Goal: Complete application form

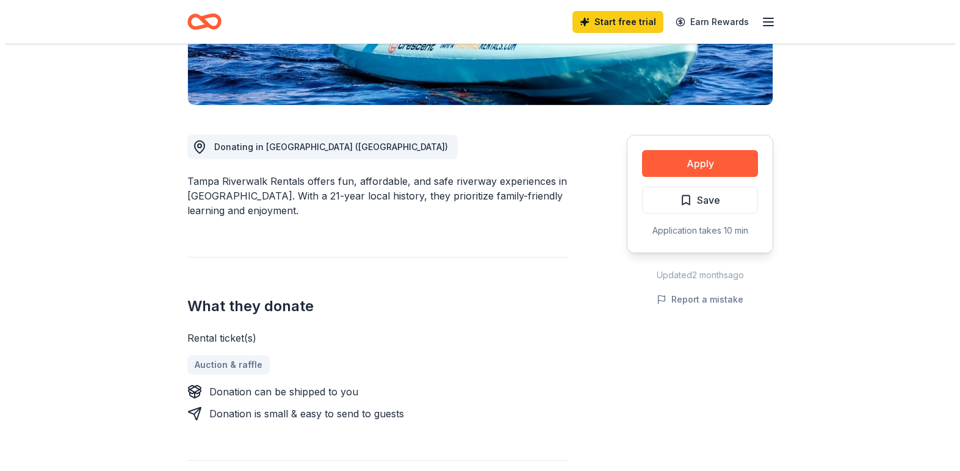
scroll to position [305, 0]
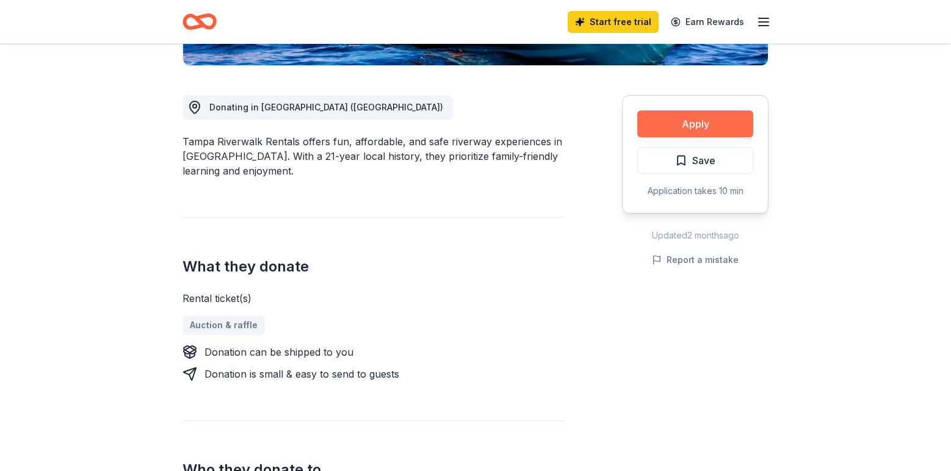
click at [692, 129] on button "Apply" at bounding box center [695, 123] width 116 height 27
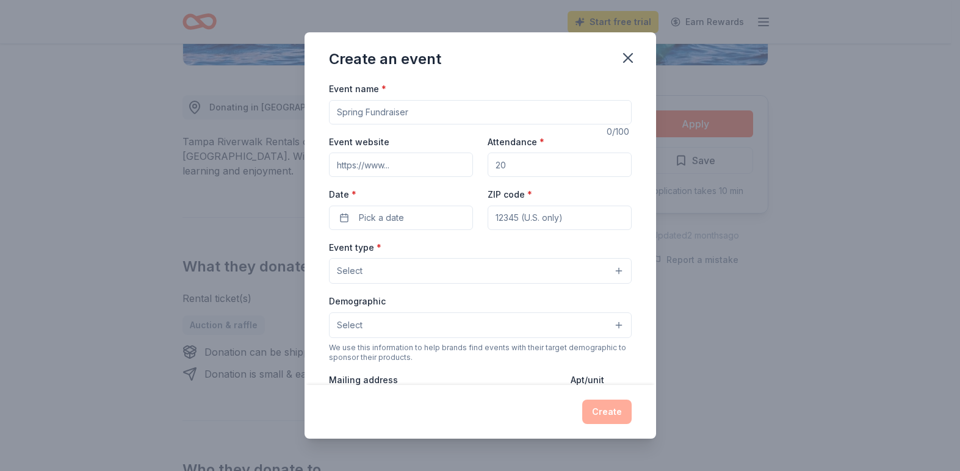
click at [432, 116] on input "Event name *" at bounding box center [480, 112] width 303 height 24
type input "Gems and Jeans"
click at [413, 163] on input "Event website" at bounding box center [401, 165] width 144 height 24
type input "[URL][DOMAIN_NAME]"
click at [516, 174] on input "Attendance *" at bounding box center [559, 165] width 144 height 24
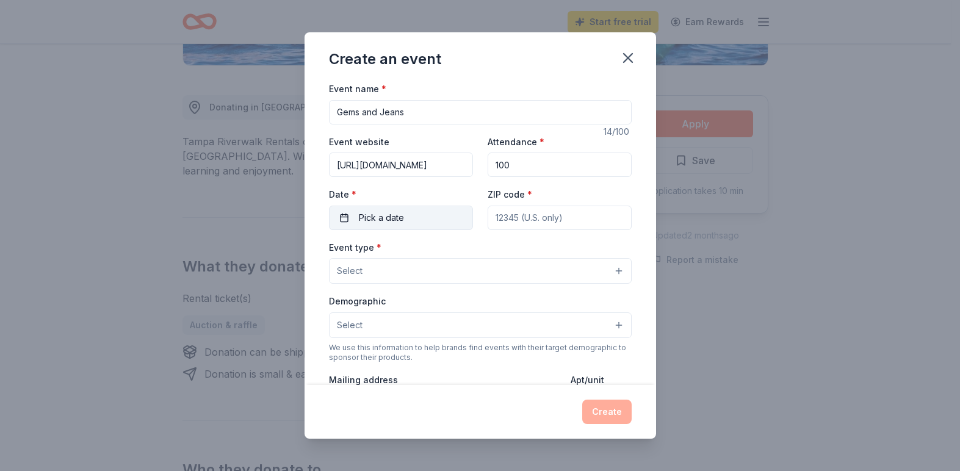
type input "100"
click at [433, 215] on button "Pick a date" at bounding box center [401, 218] width 144 height 24
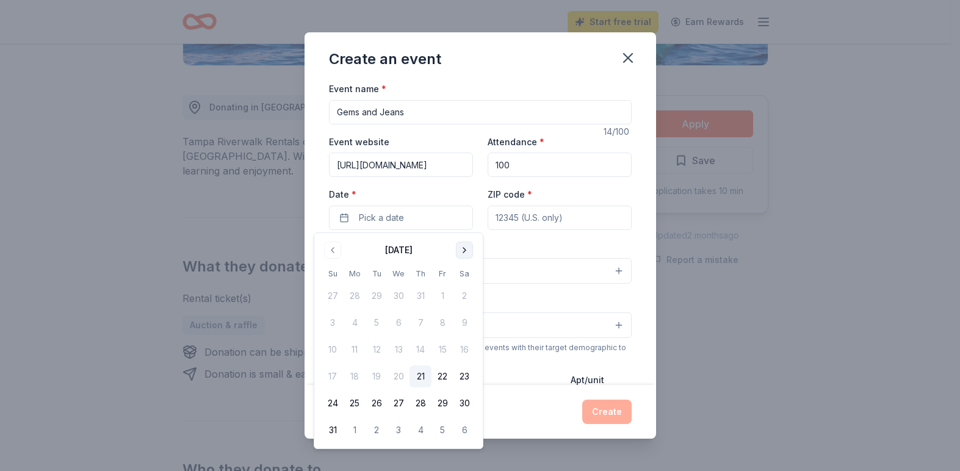
click at [468, 243] on button "Go to next month" at bounding box center [464, 250] width 17 height 17
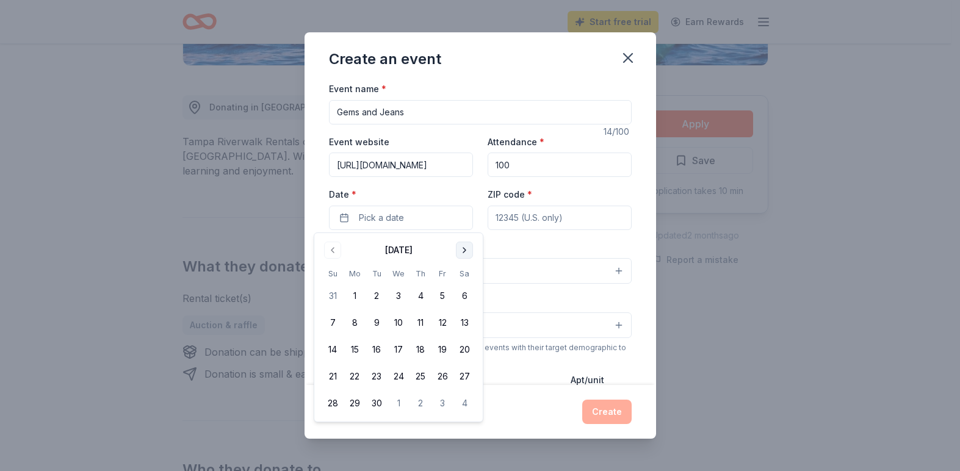
click at [468, 243] on button "Go to next month" at bounding box center [464, 250] width 17 height 17
click at [378, 318] on button "4" at bounding box center [376, 323] width 22 height 22
click at [556, 243] on div "Event type * Select" at bounding box center [480, 262] width 303 height 45
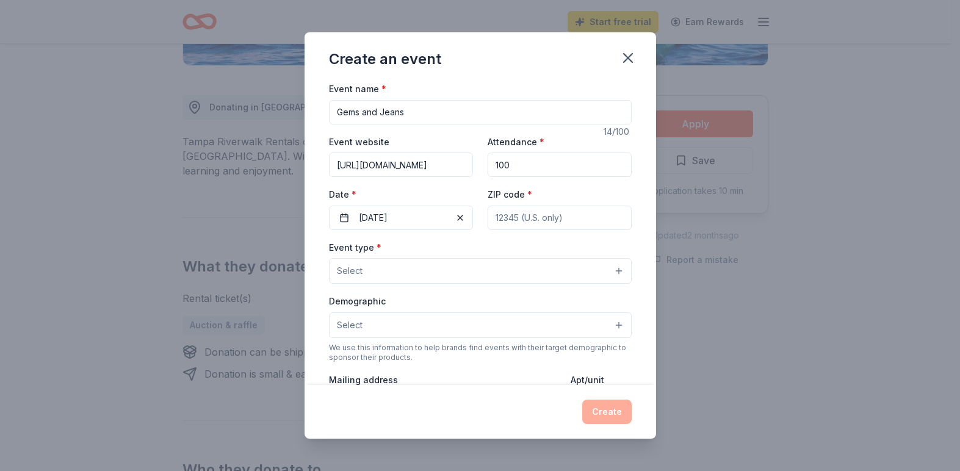
click at [530, 225] on input "ZIP code *" at bounding box center [559, 218] width 144 height 24
type input "33511"
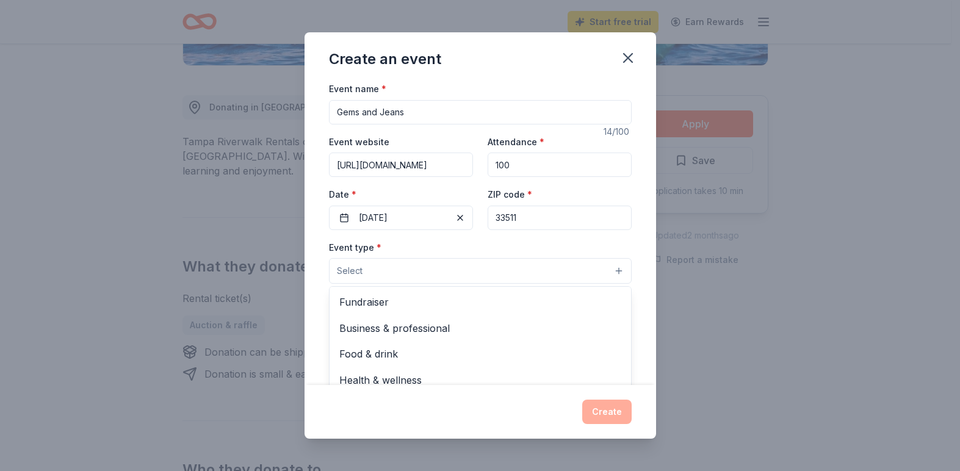
click at [482, 276] on button "Select" at bounding box center [480, 271] width 303 height 26
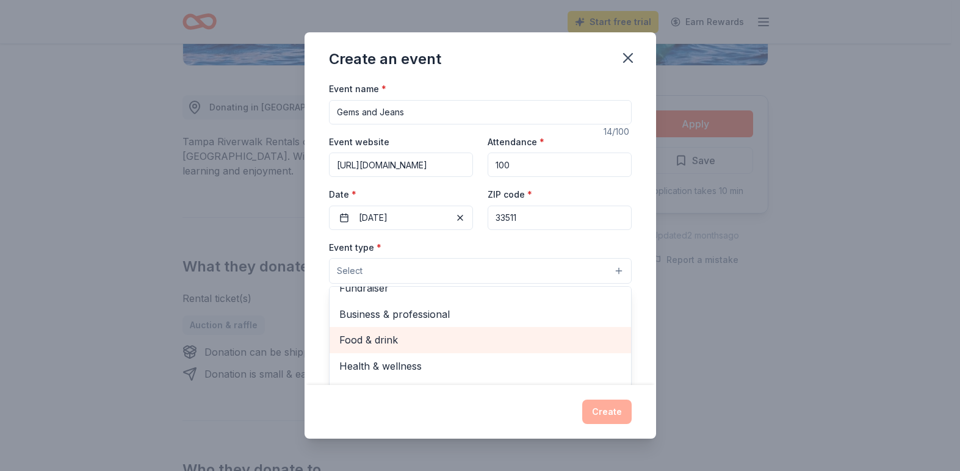
scroll to position [0, 0]
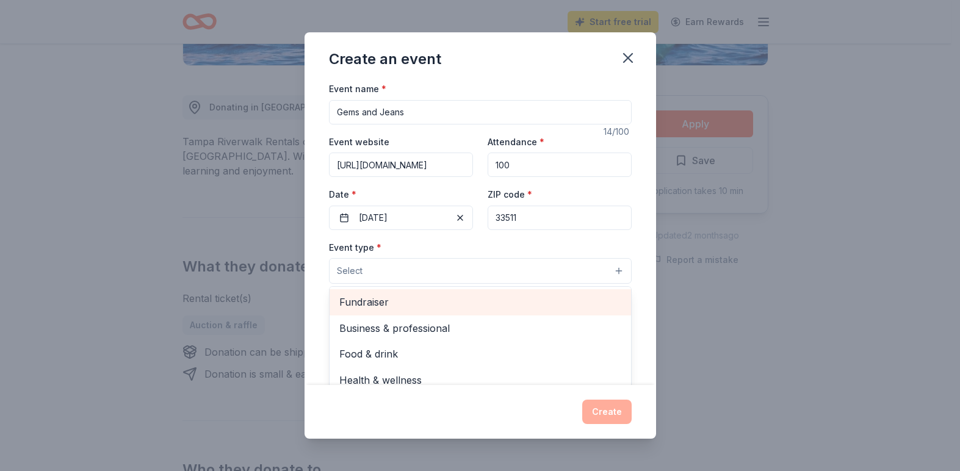
click at [424, 303] on span "Fundraiser" at bounding box center [480, 302] width 282 height 16
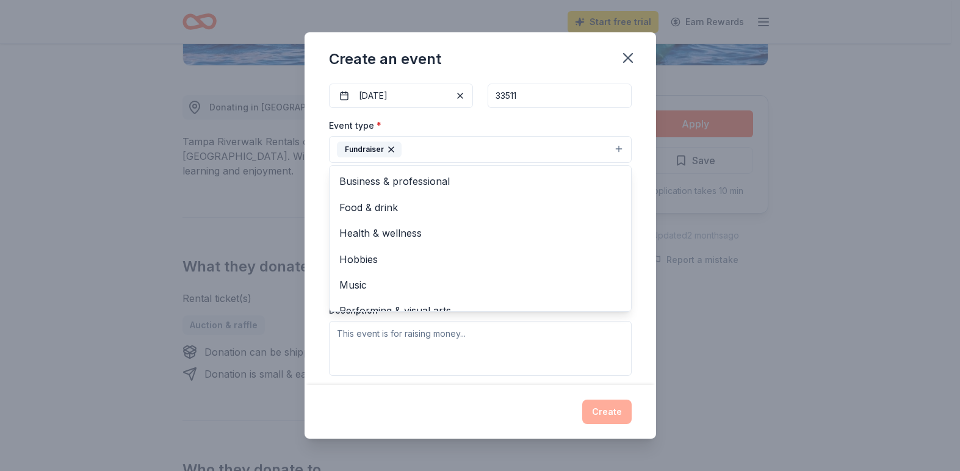
click at [494, 113] on div "Event name * Gems and Jeans 14 /100 Event website [URL][DOMAIN_NAME] Attendance…" at bounding box center [480, 241] width 303 height 565
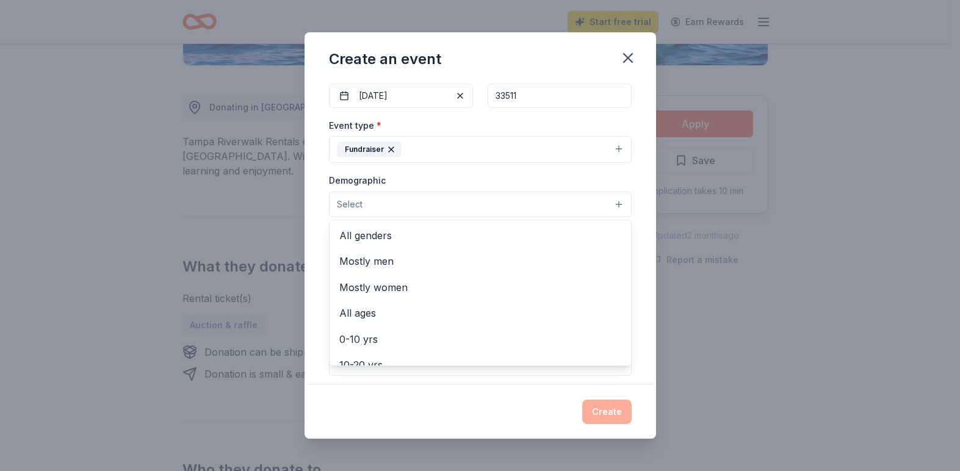
click at [433, 205] on button "Select" at bounding box center [480, 205] width 303 height 26
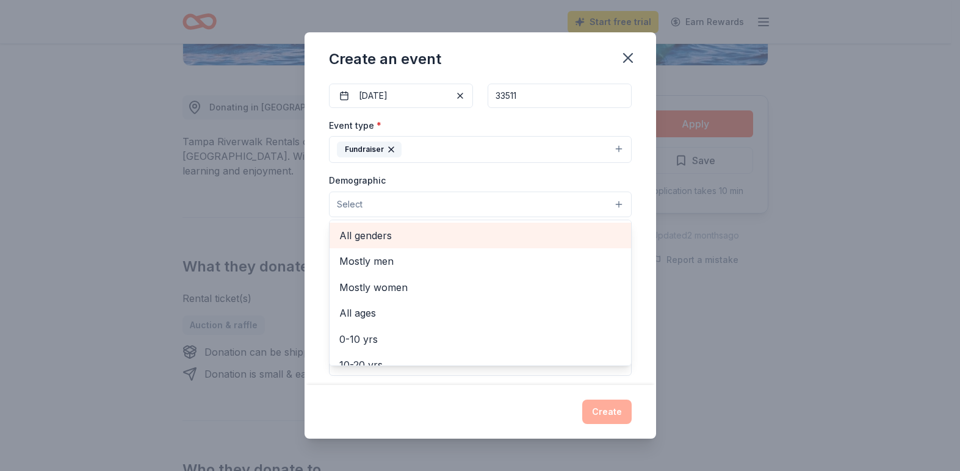
click at [375, 236] on span "All genders" at bounding box center [480, 236] width 282 height 16
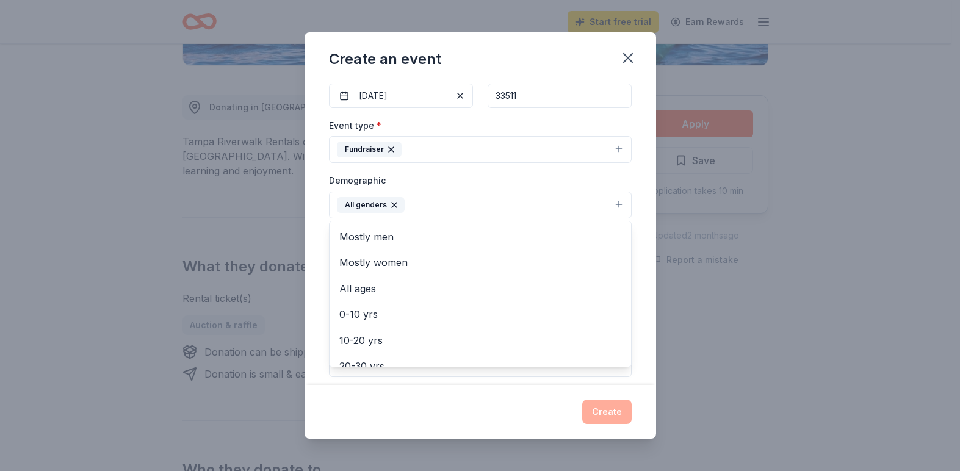
click at [640, 215] on div "Event name * Gems and Jeans 14 /100 Event website [URL][DOMAIN_NAME] Attendance…" at bounding box center [479, 233] width 351 height 304
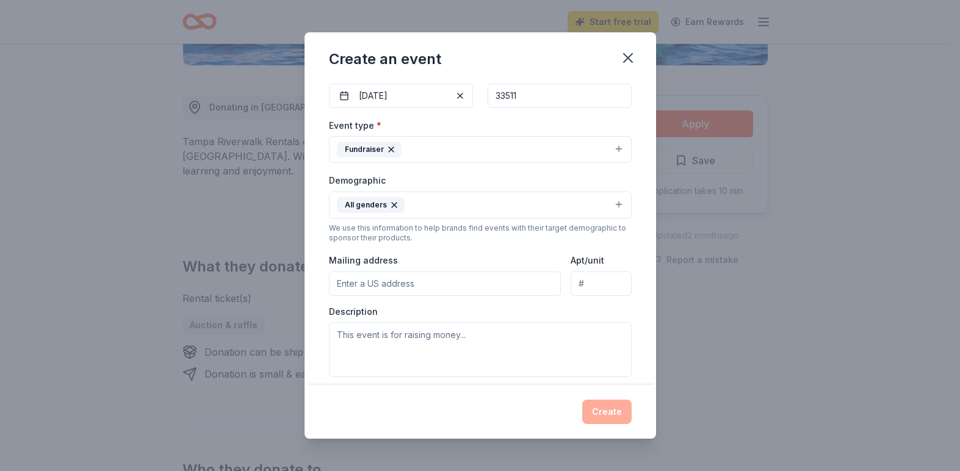
click at [607, 206] on button "All genders" at bounding box center [480, 205] width 303 height 27
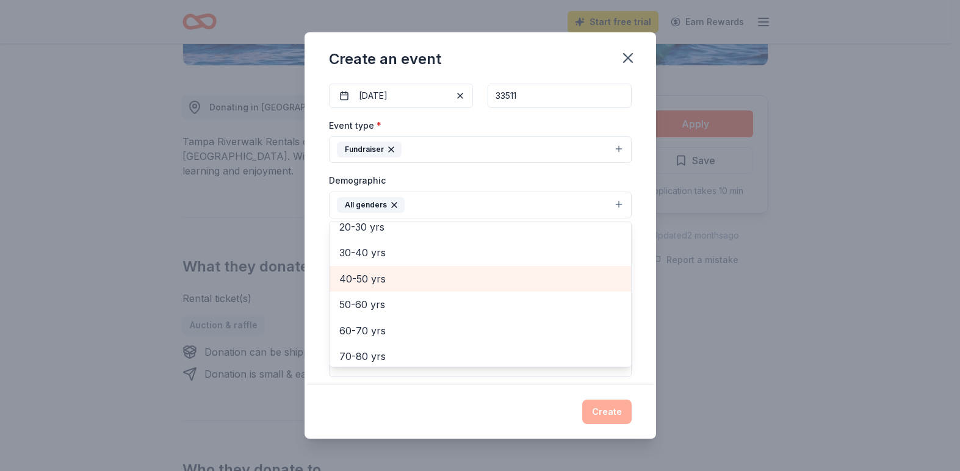
scroll to position [109, 0]
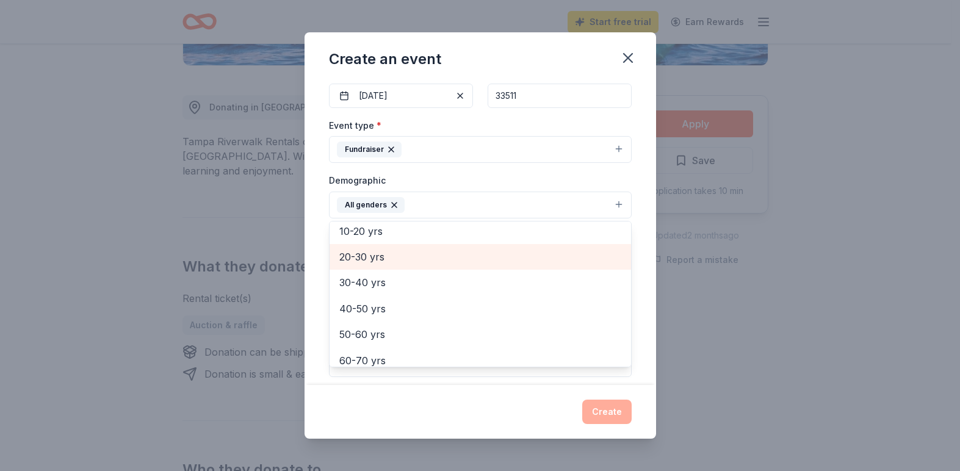
click at [365, 259] on span "20-30 yrs" at bounding box center [480, 257] width 282 height 16
click at [365, 254] on span "30-40 yrs" at bounding box center [480, 257] width 282 height 16
click at [362, 266] on div "40-50 yrs" at bounding box center [479, 257] width 301 height 26
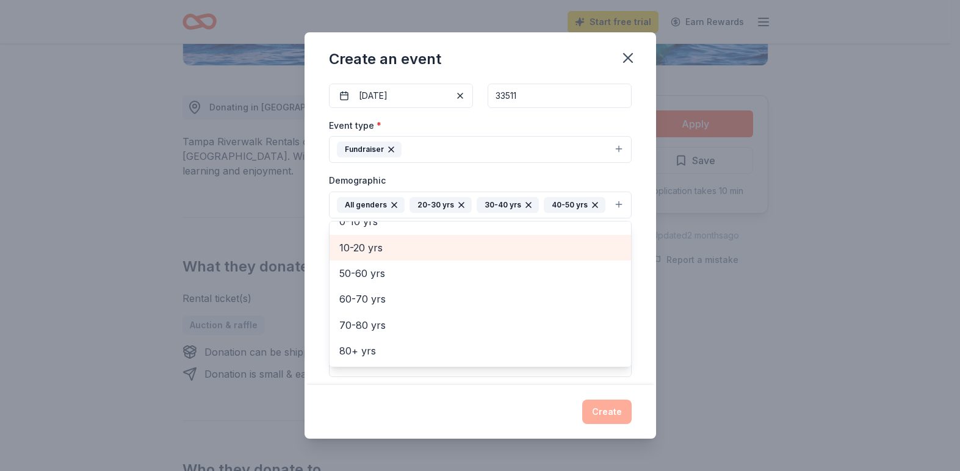
scroll to position [93, 0]
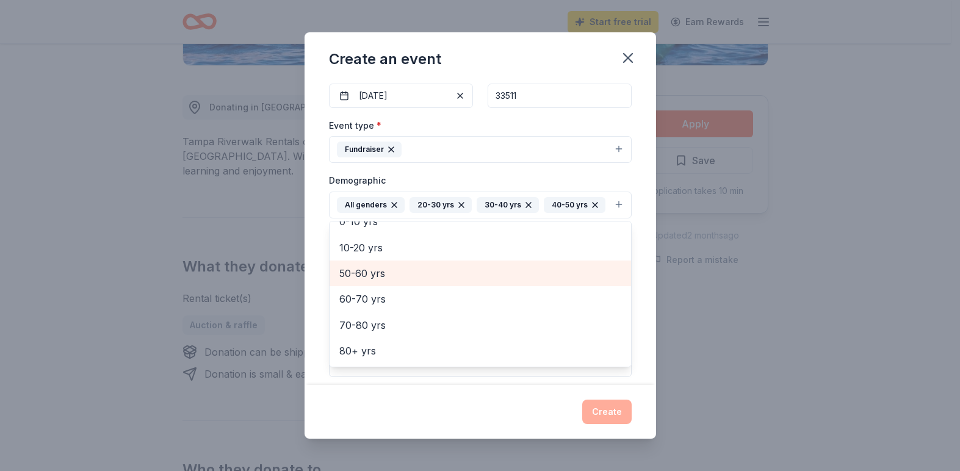
click at [359, 281] on span "50-60 yrs" at bounding box center [480, 273] width 282 height 16
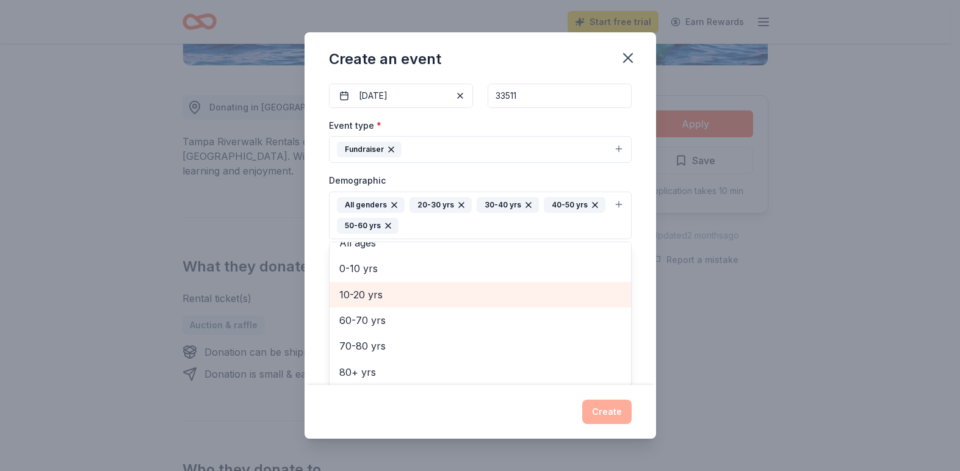
scroll to position [67, 0]
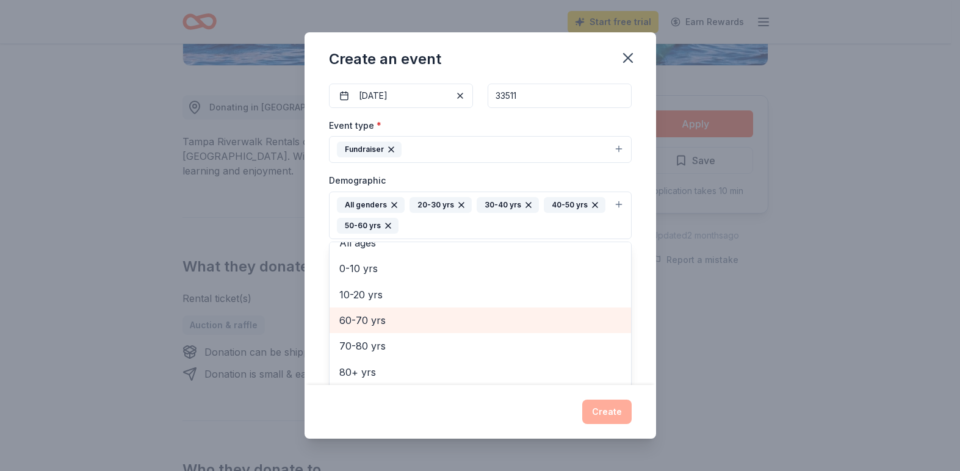
click at [358, 317] on span "60-70 yrs" at bounding box center [480, 320] width 282 height 16
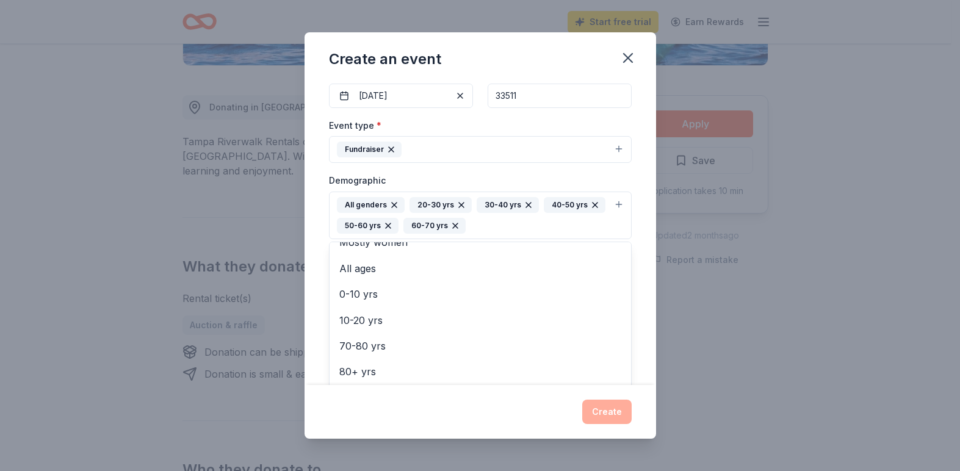
click at [320, 316] on div "Event name * Gems and Jeans 14 /100 Event website [URL][DOMAIN_NAME] Attendance…" at bounding box center [479, 233] width 351 height 304
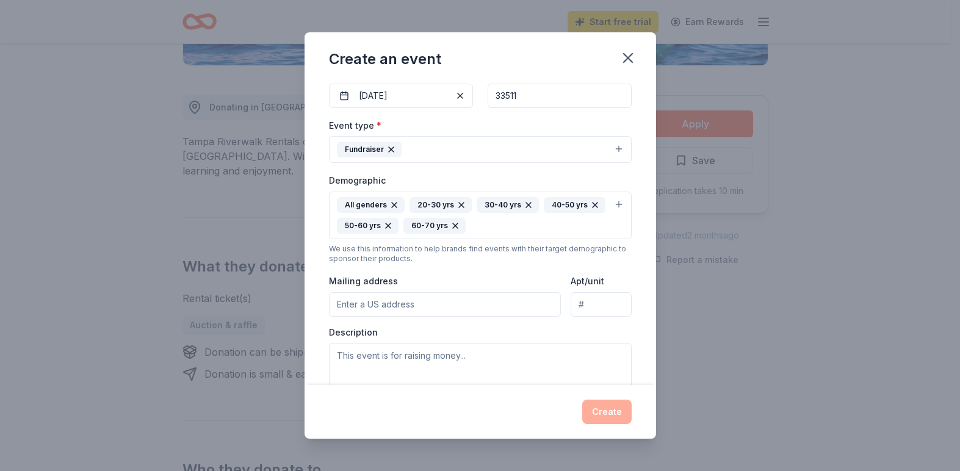
click at [356, 308] on input "Mailing address" at bounding box center [445, 304] width 232 height 24
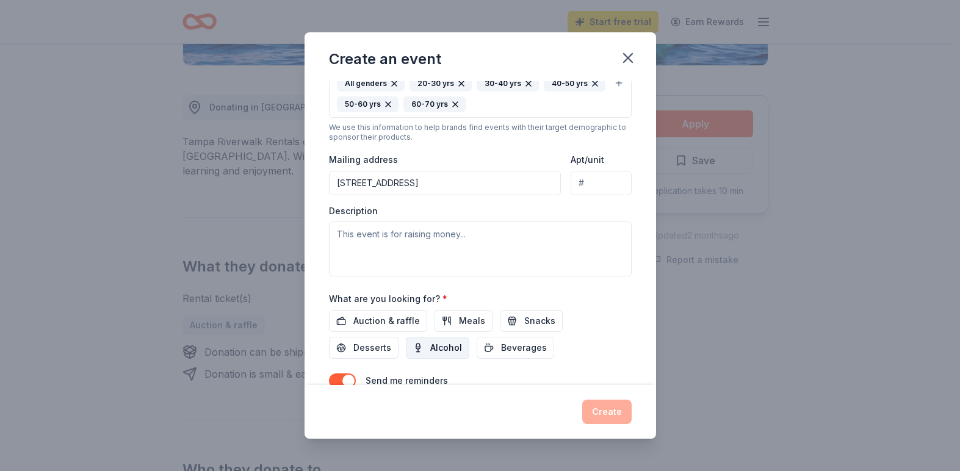
scroll to position [244, 0]
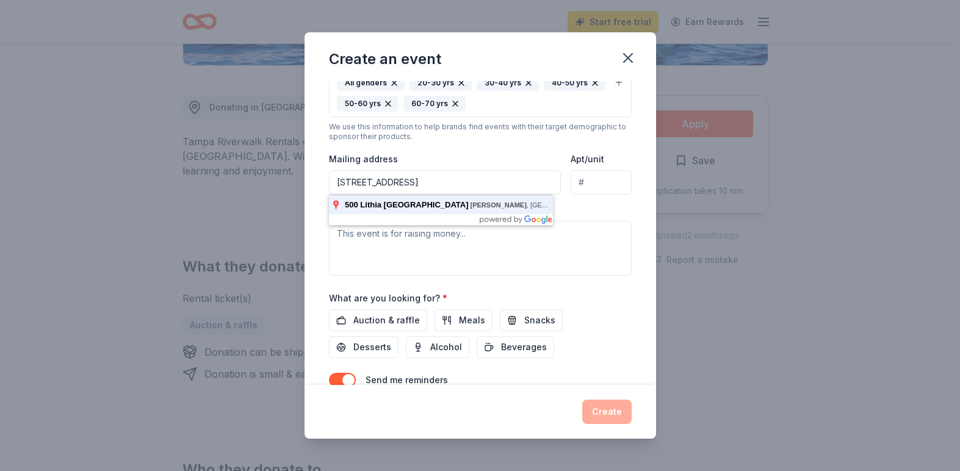
type input "[STREET_ADDRESS]"
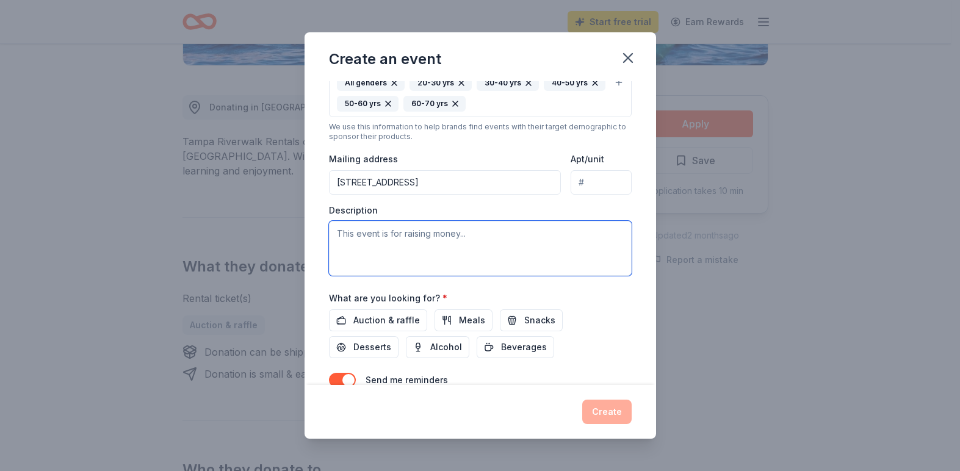
click at [400, 239] on textarea at bounding box center [480, 248] width 303 height 55
click at [344, 236] on textarea at bounding box center [480, 248] width 303 height 55
paste textarea "Each November, we host Gems & Jeans event to celebrate National Adoption Month …"
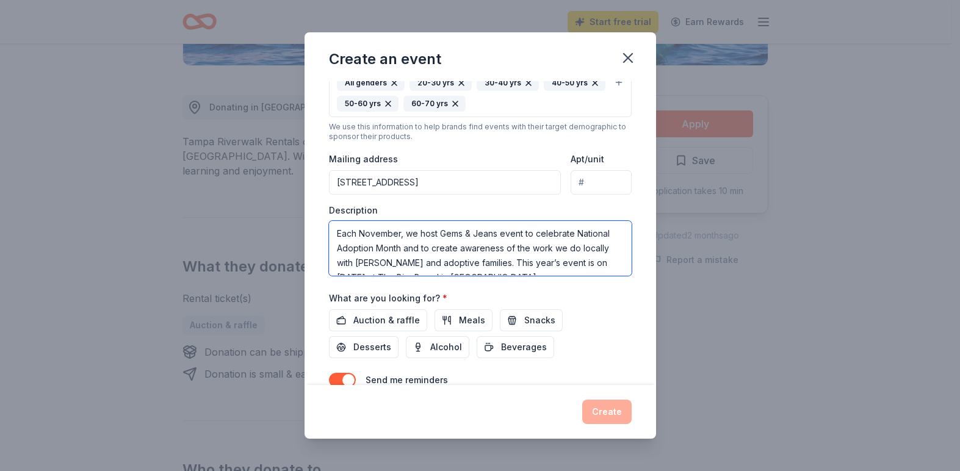
scroll to position [303, 0]
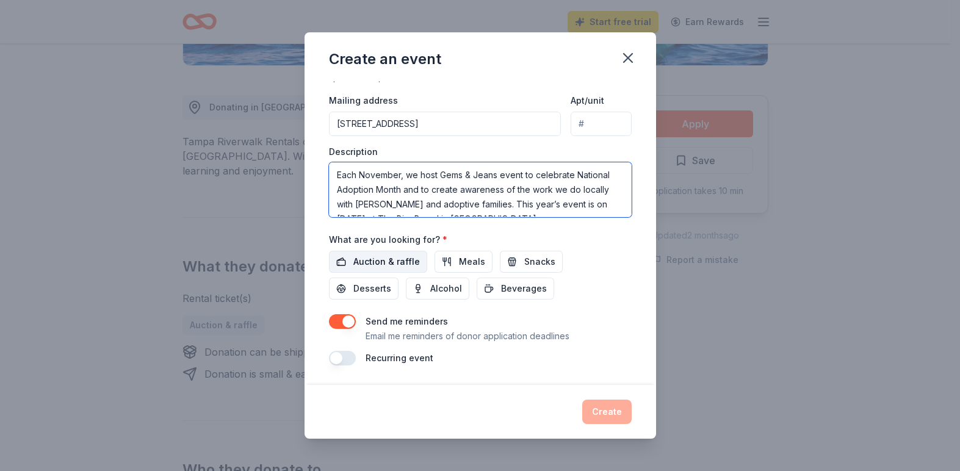
type textarea "Each November, we host Gems & Jeans event to celebrate National Adoption Month …"
click at [382, 265] on span "Auction & raffle" at bounding box center [386, 261] width 67 height 15
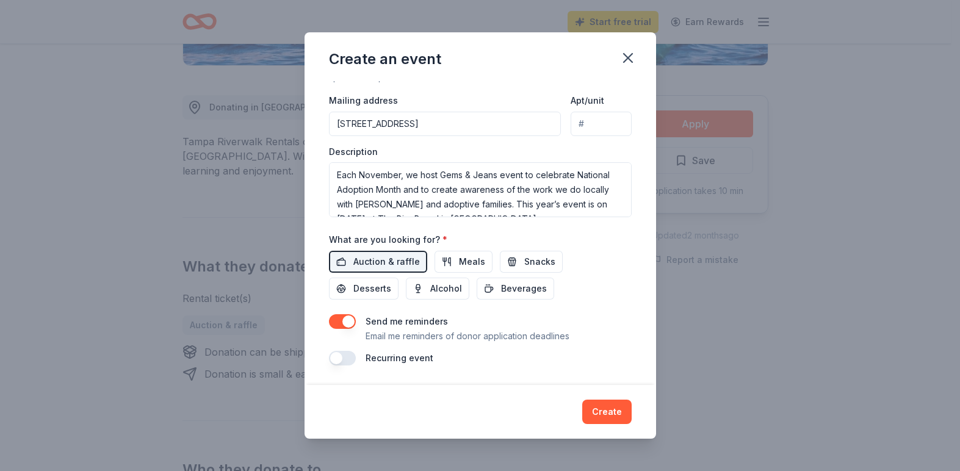
click at [352, 358] on button "button" at bounding box center [342, 358] width 27 height 15
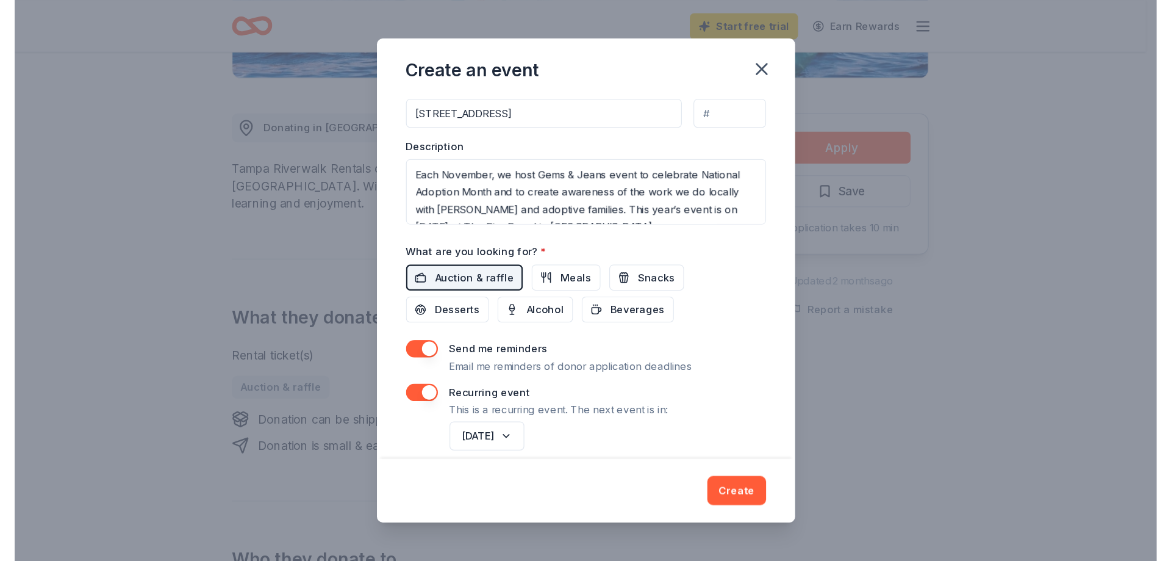
scroll to position [347, 0]
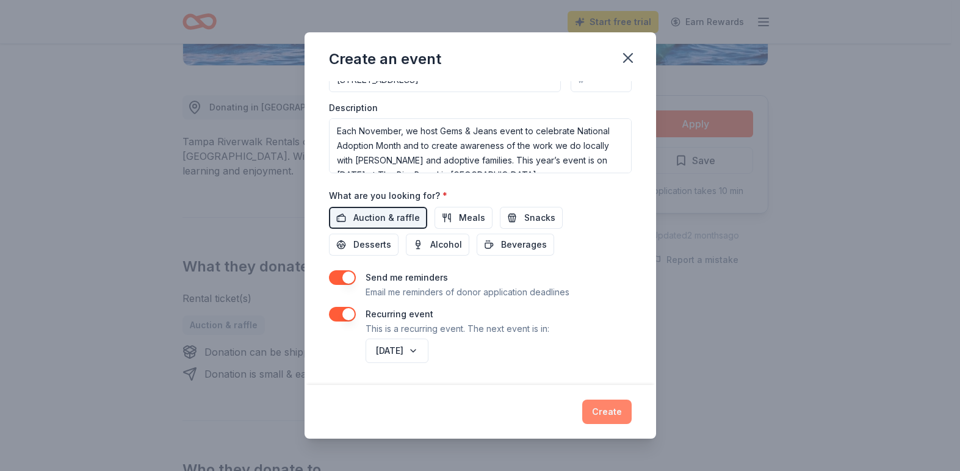
click at [603, 411] on button "Create" at bounding box center [606, 412] width 49 height 24
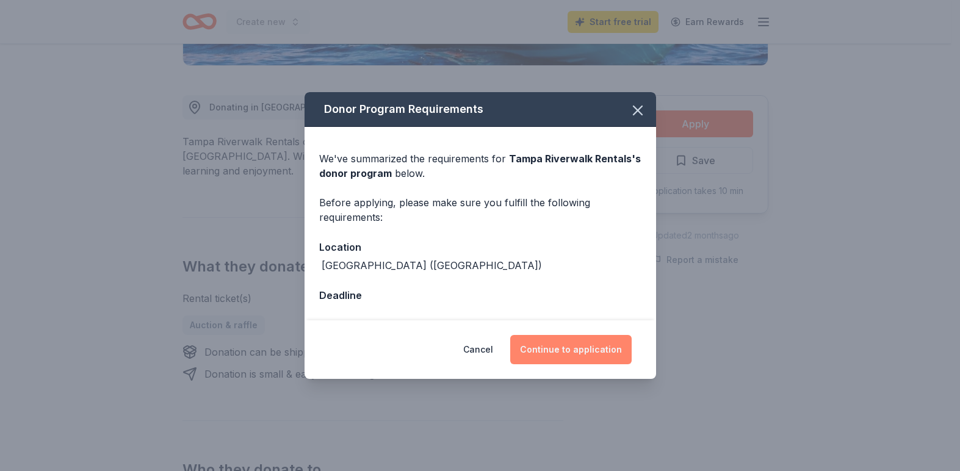
click at [567, 342] on button "Continue to application" at bounding box center [570, 349] width 121 height 29
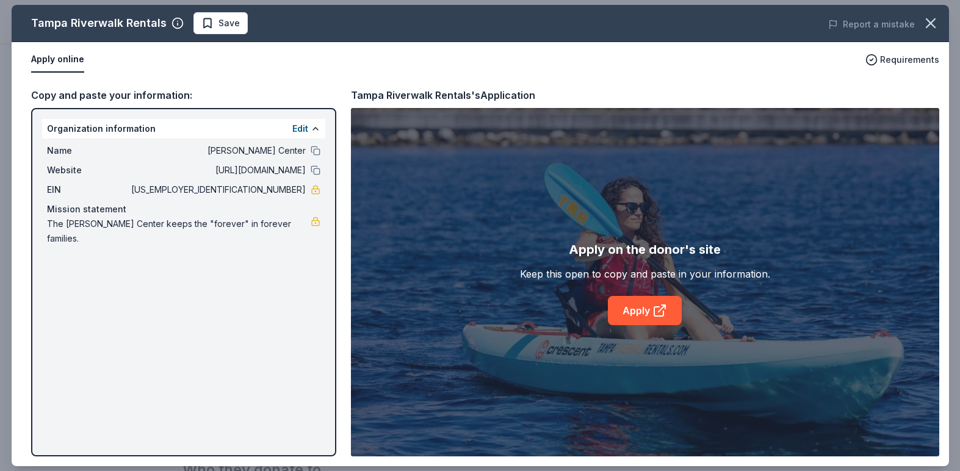
click at [655, 316] on div "Tampa Riverwalk Rentals Save Report a mistake Apply online Requirements Copy an…" at bounding box center [480, 235] width 937 height 461
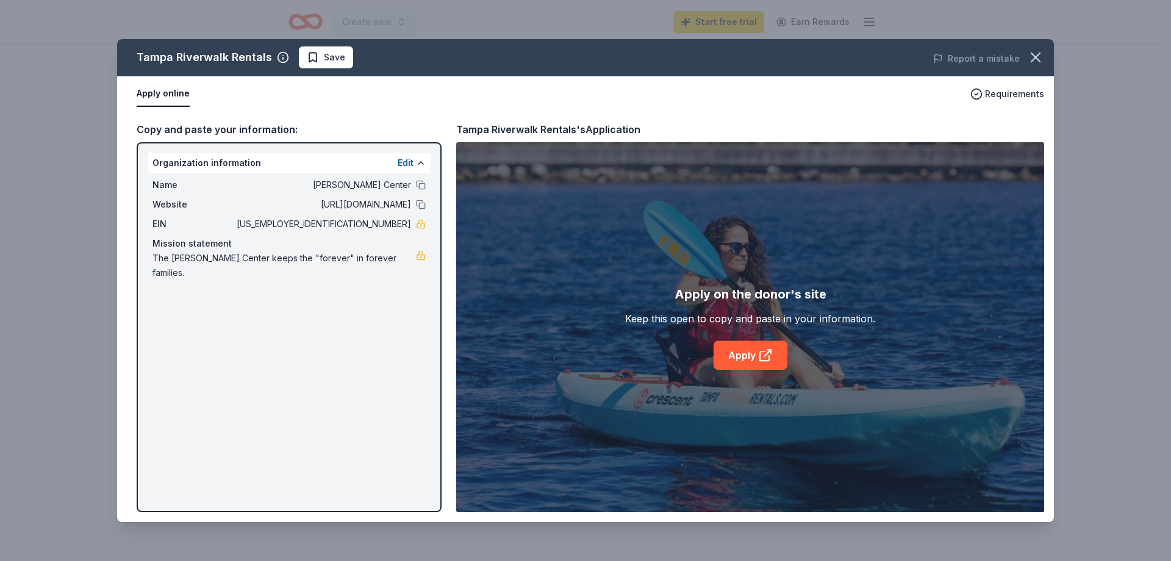
click at [327, 62] on div "Tampa Riverwalk Rentals Save Report a mistake Apply online Requirements Copy an…" at bounding box center [585, 280] width 937 height 483
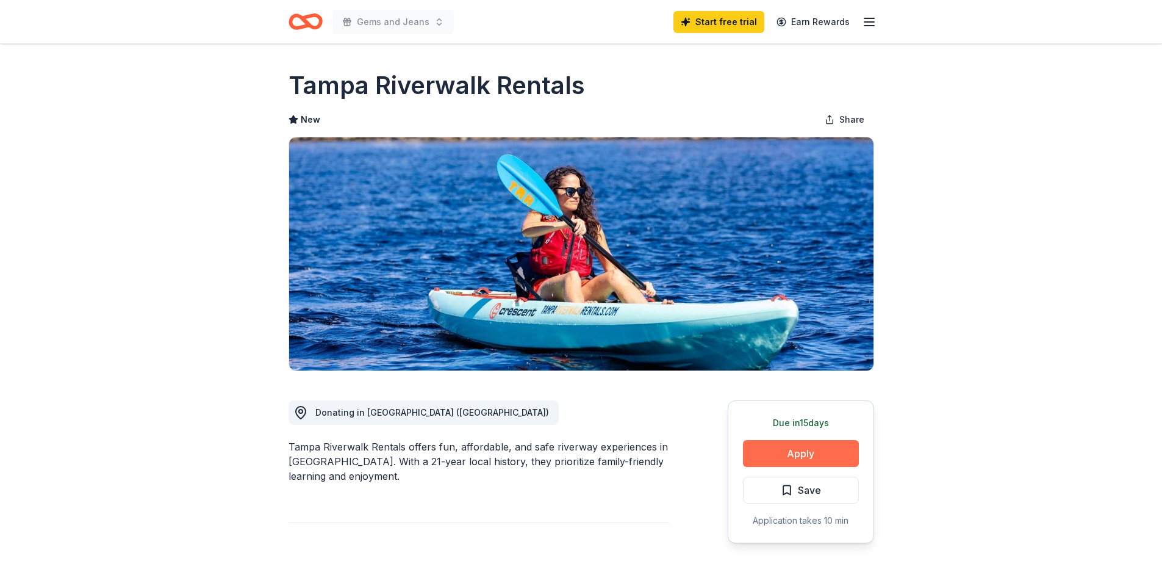
scroll to position [305, 0]
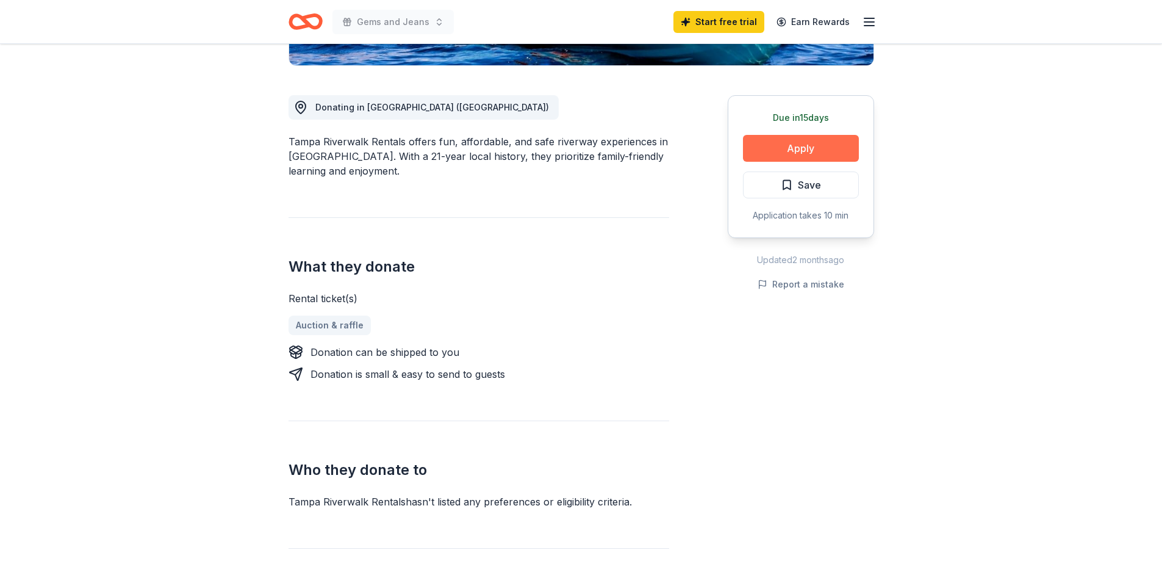
click at [788, 159] on button "Apply" at bounding box center [801, 148] width 116 height 27
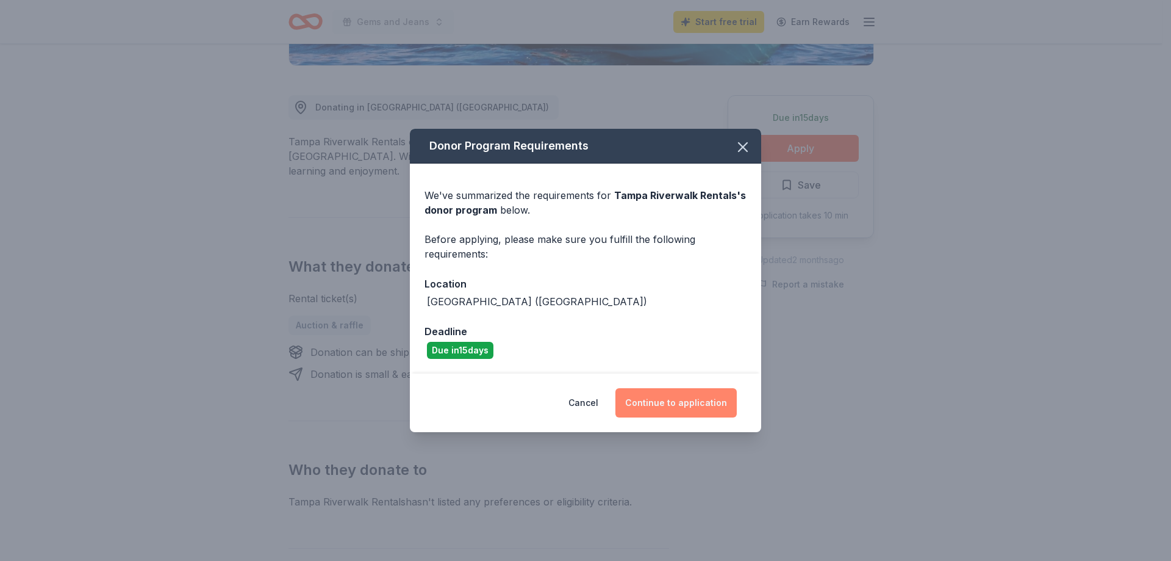
click at [700, 408] on button "Continue to application" at bounding box center [676, 402] width 121 height 29
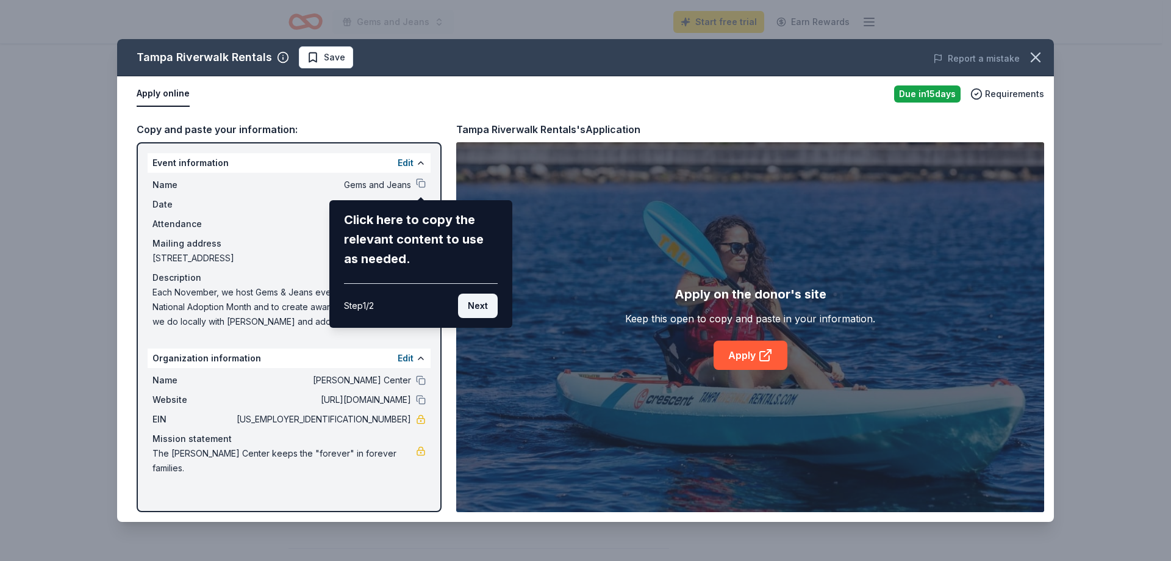
click at [489, 310] on button "Next" at bounding box center [478, 305] width 40 height 24
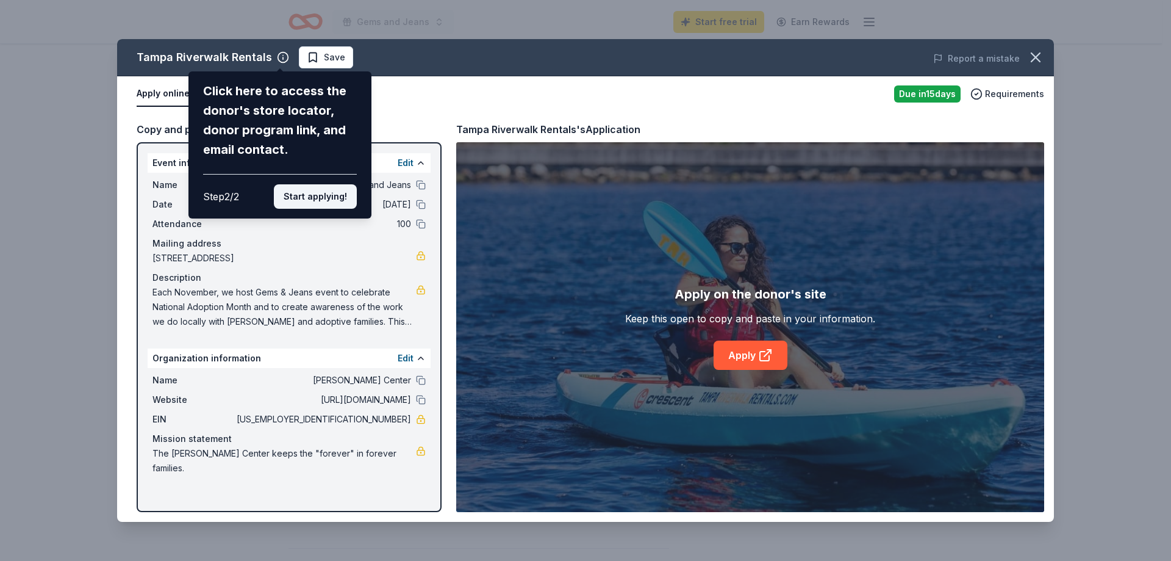
click at [307, 200] on button "Start applying!" at bounding box center [315, 196] width 83 height 24
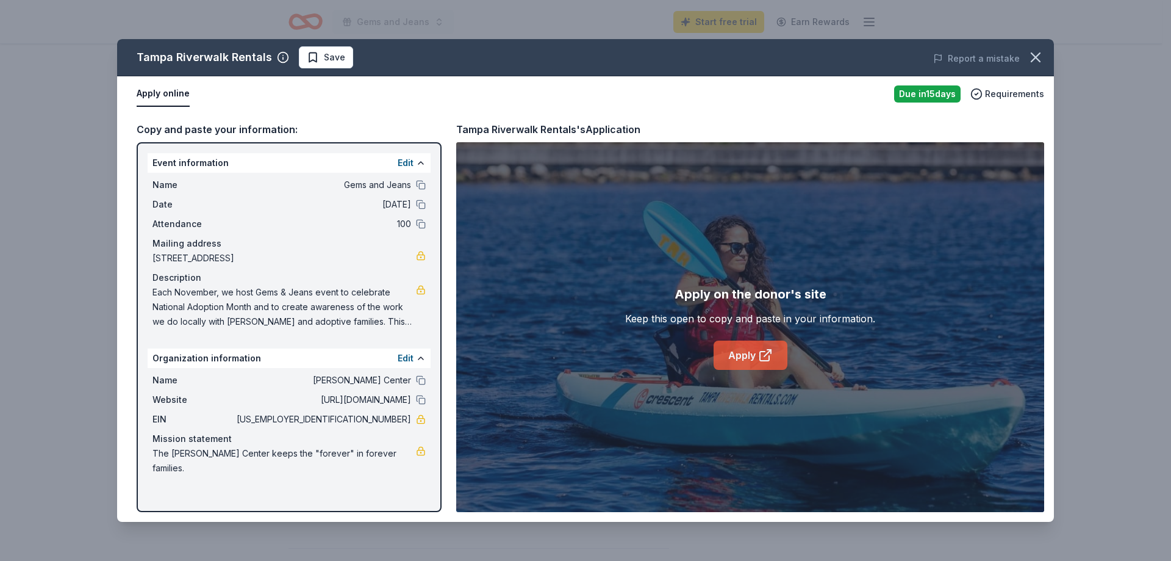
click at [740, 346] on link "Apply" at bounding box center [751, 354] width 74 height 29
click at [755, 355] on link "Apply" at bounding box center [751, 354] width 74 height 29
click at [983, 94] on icon "button" at bounding box center [977, 94] width 12 height 12
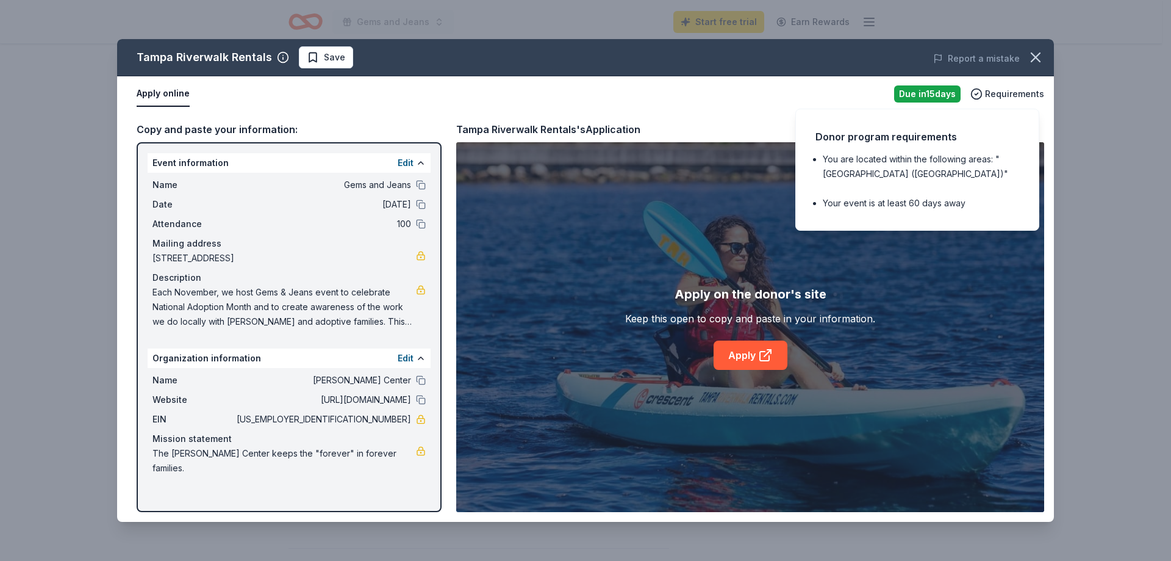
click at [850, 84] on div "Apply online" at bounding box center [511, 94] width 748 height 26
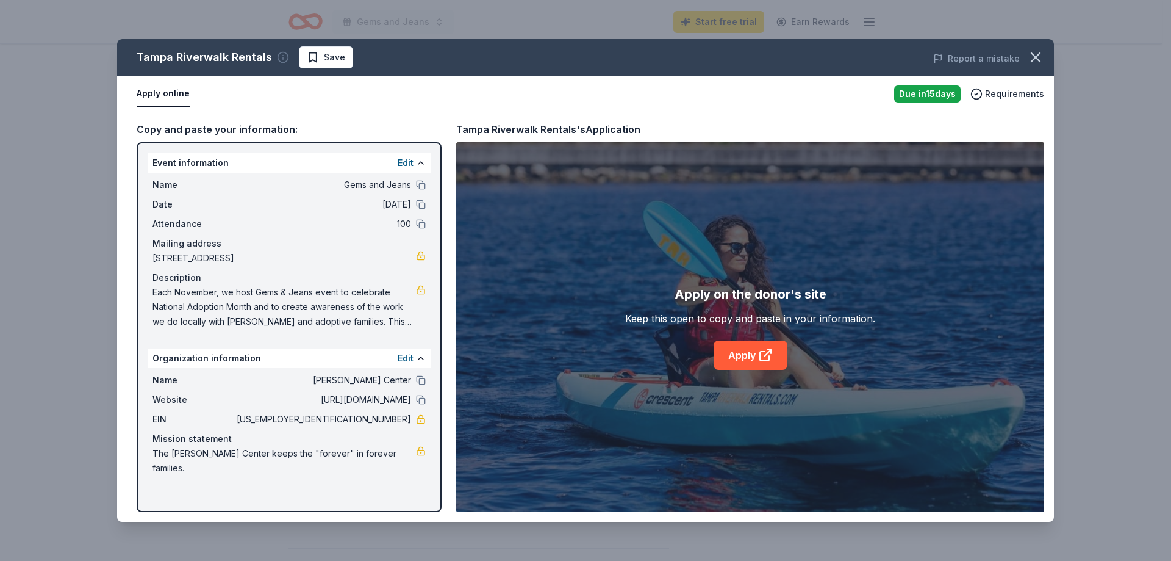
click at [280, 60] on icon "button" at bounding box center [283, 57] width 12 height 12
click at [319, 60] on span "Save" at bounding box center [326, 57] width 38 height 15
click at [182, 95] on button "Apply online" at bounding box center [163, 94] width 53 height 26
click at [415, 160] on div "Edit" at bounding box center [412, 163] width 28 height 15
click at [420, 184] on button at bounding box center [421, 185] width 10 height 10
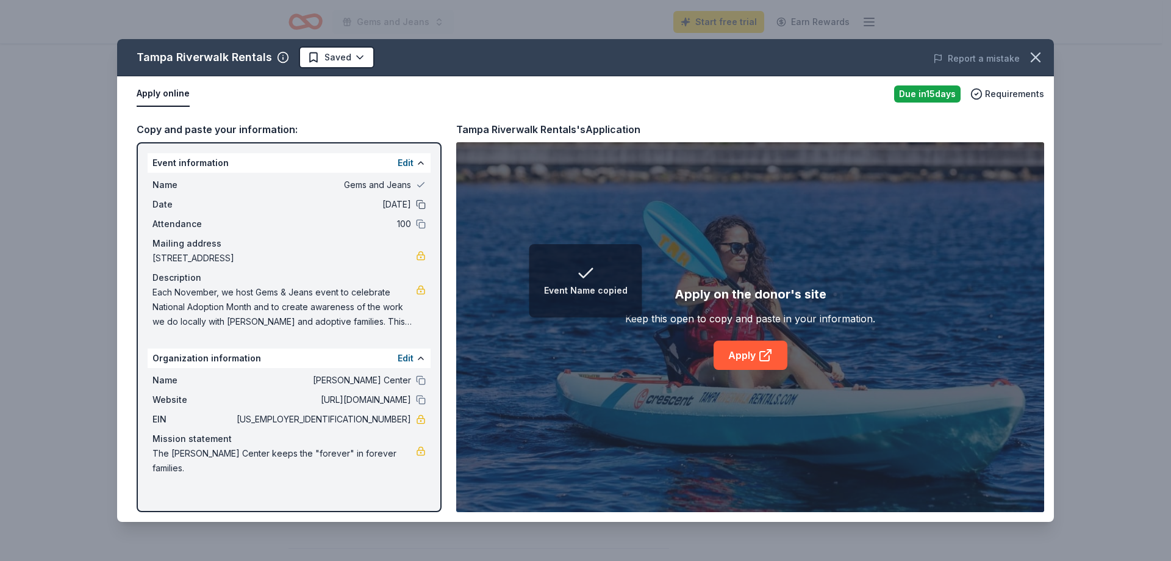
click at [420, 203] on button at bounding box center [421, 205] width 10 height 10
click at [418, 224] on button at bounding box center [421, 224] width 10 height 10
click at [419, 379] on button at bounding box center [421, 380] width 10 height 10
click at [423, 398] on button at bounding box center [421, 400] width 10 height 10
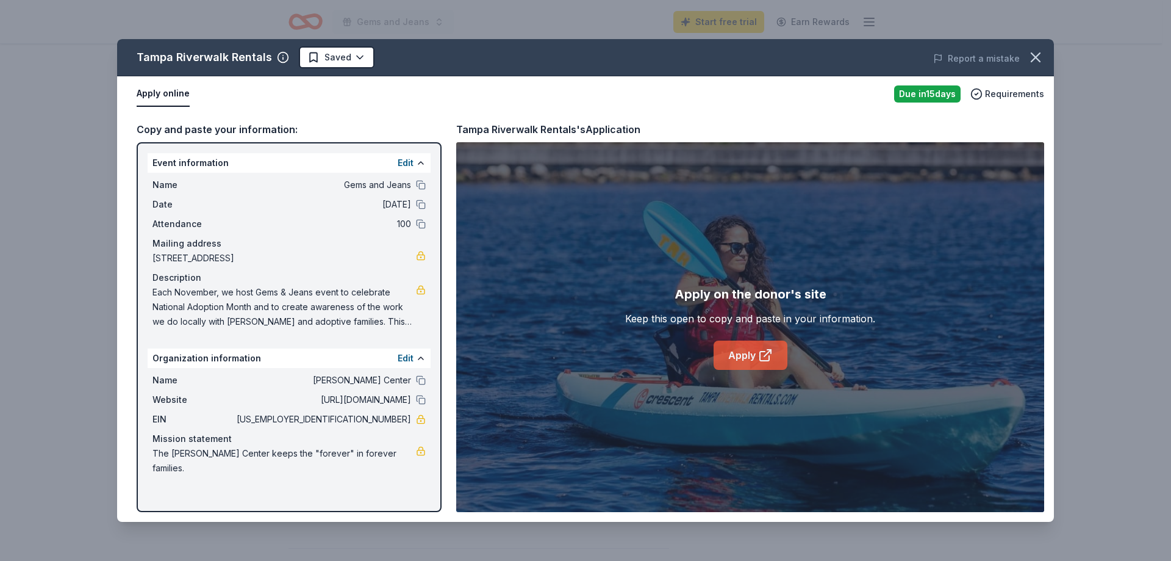
click at [745, 365] on link "Apply" at bounding box center [751, 354] width 74 height 29
click at [977, 97] on icon "button" at bounding box center [977, 94] width 12 height 12
click at [531, 90] on div "Apply online" at bounding box center [511, 94] width 748 height 26
click at [1032, 59] on icon "button" at bounding box center [1035, 57] width 17 height 17
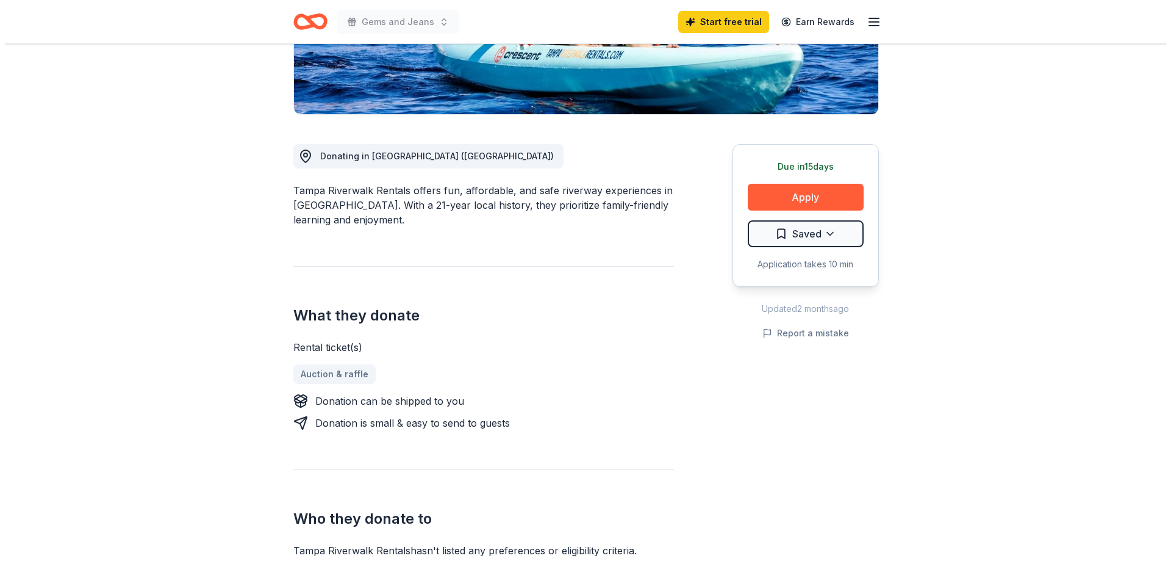
scroll to position [183, 0]
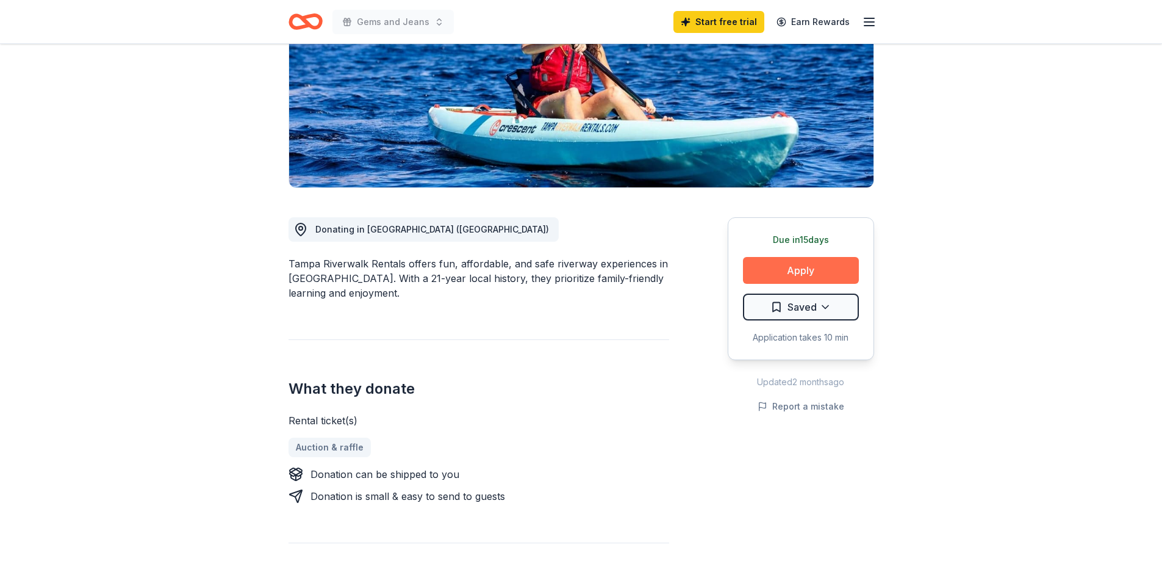
click at [796, 269] on button "Apply" at bounding box center [801, 270] width 116 height 27
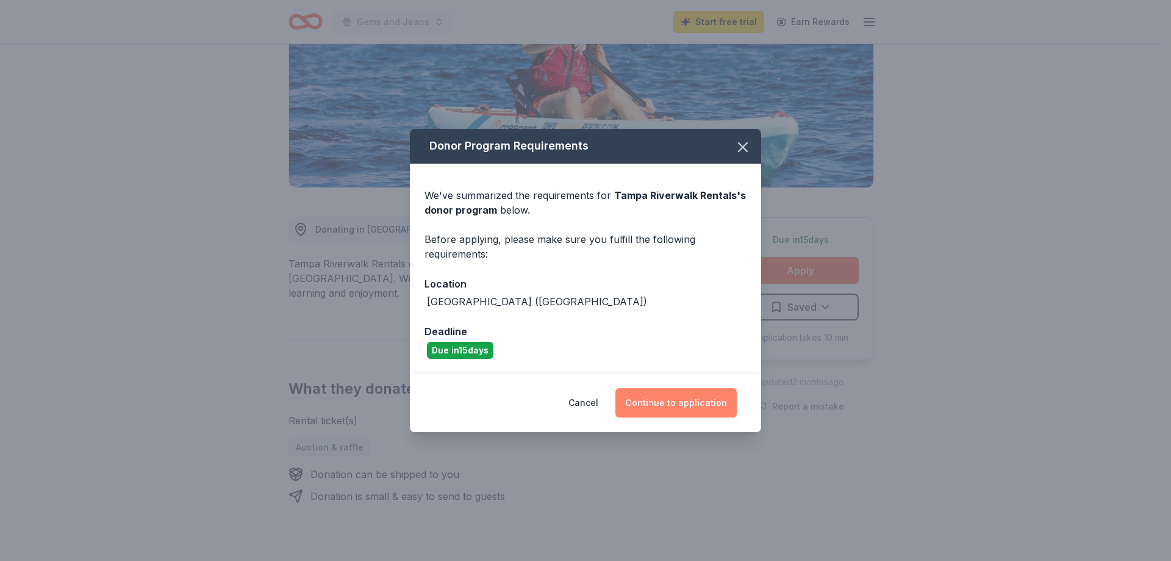
click at [673, 405] on button "Continue to application" at bounding box center [676, 402] width 121 height 29
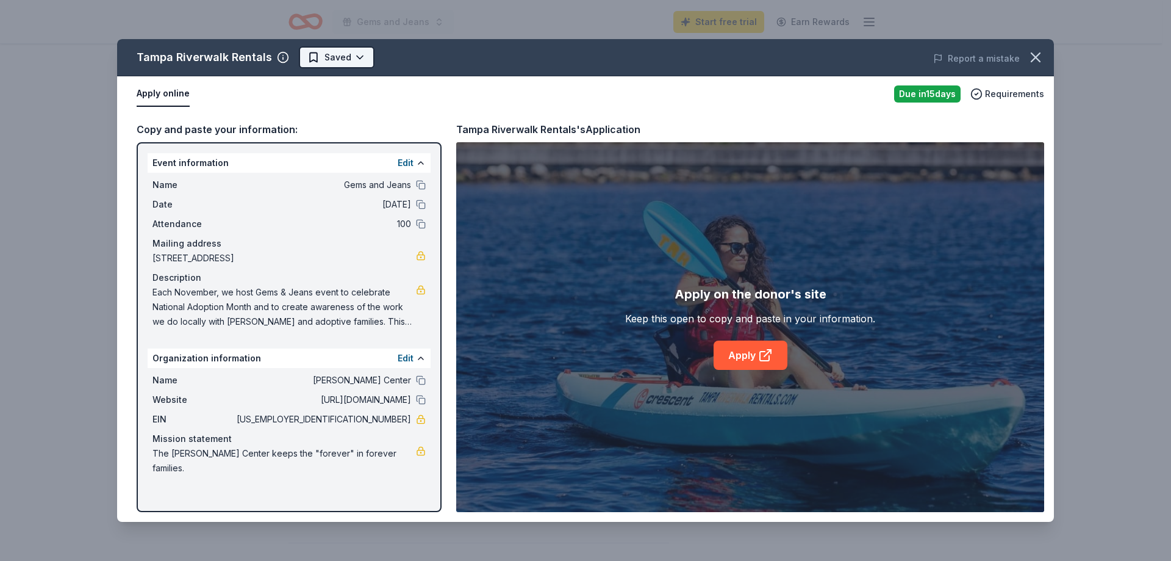
click at [350, 52] on html "Gems and Jeans Start free trial Earn Rewards Due in 15 days Share Tampa Riverwa…" at bounding box center [585, 97] width 1171 height 561
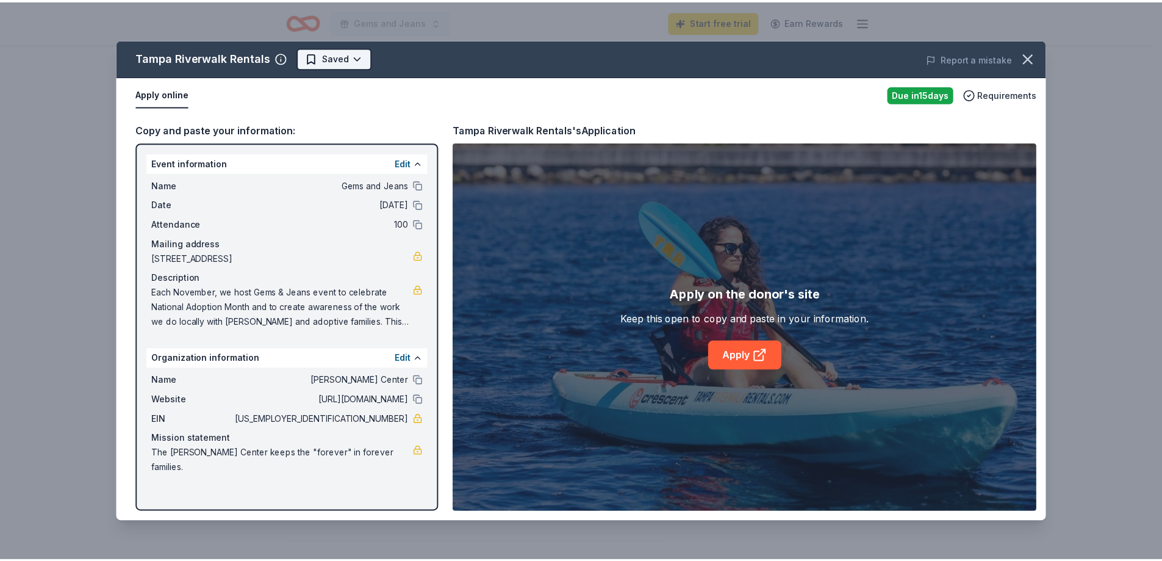
scroll to position [0, 0]
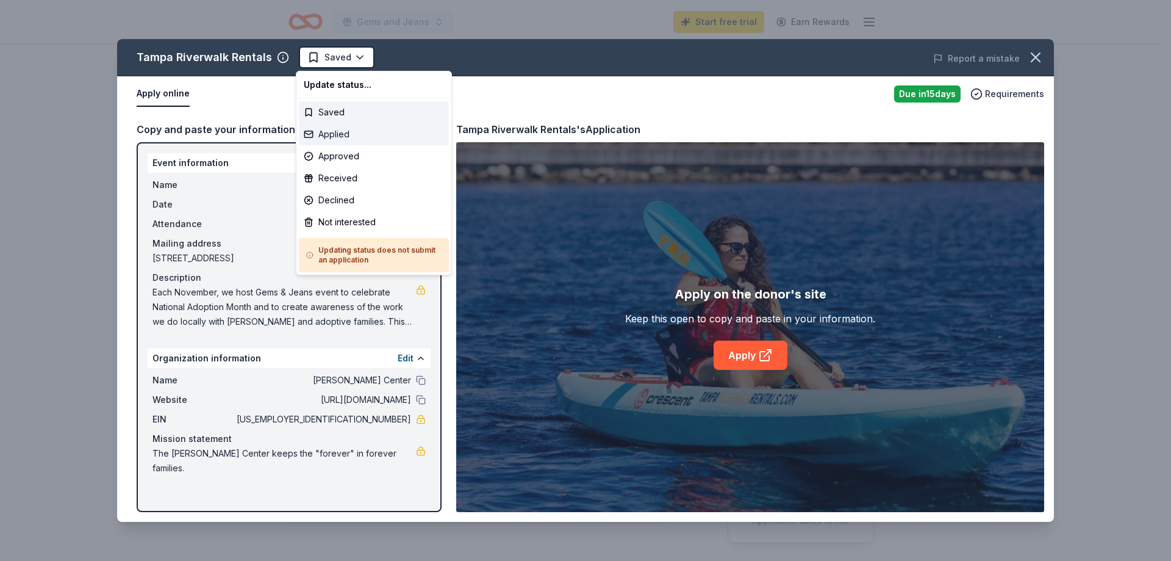
click at [339, 132] on div "Applied" at bounding box center [374, 134] width 150 height 22
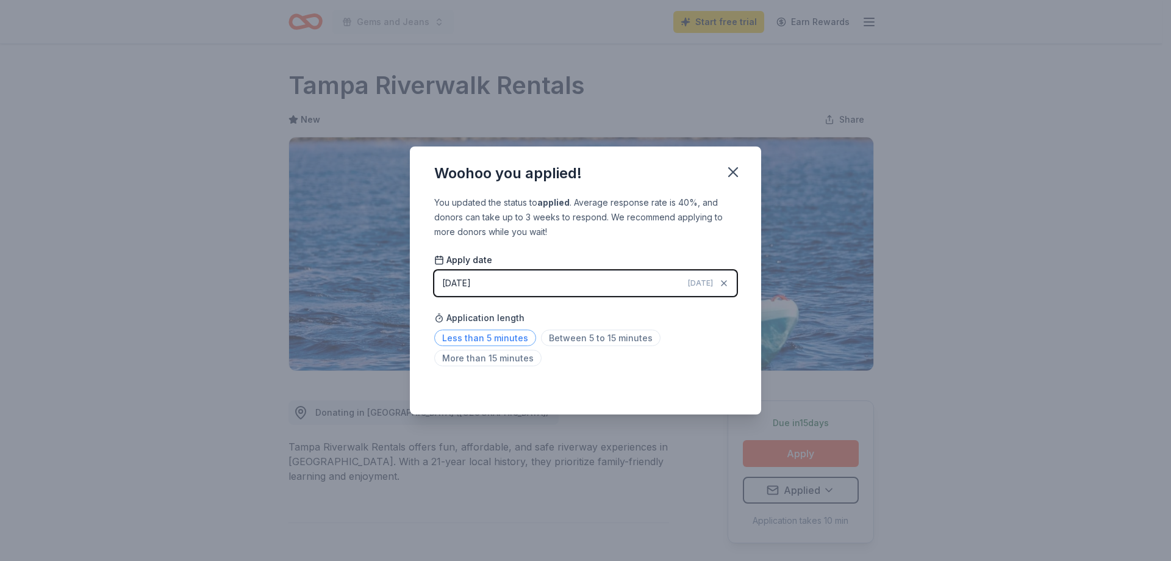
click at [517, 338] on span "Less than 5 minutes" at bounding box center [485, 337] width 102 height 16
click at [732, 169] on icon "button" at bounding box center [733, 172] width 17 height 17
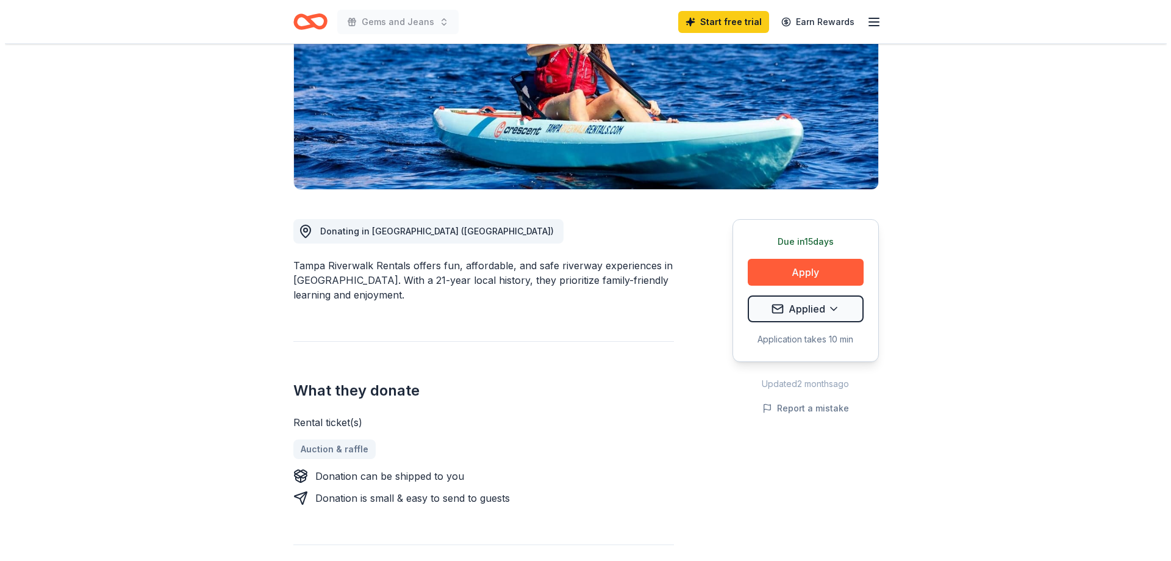
scroll to position [183, 0]
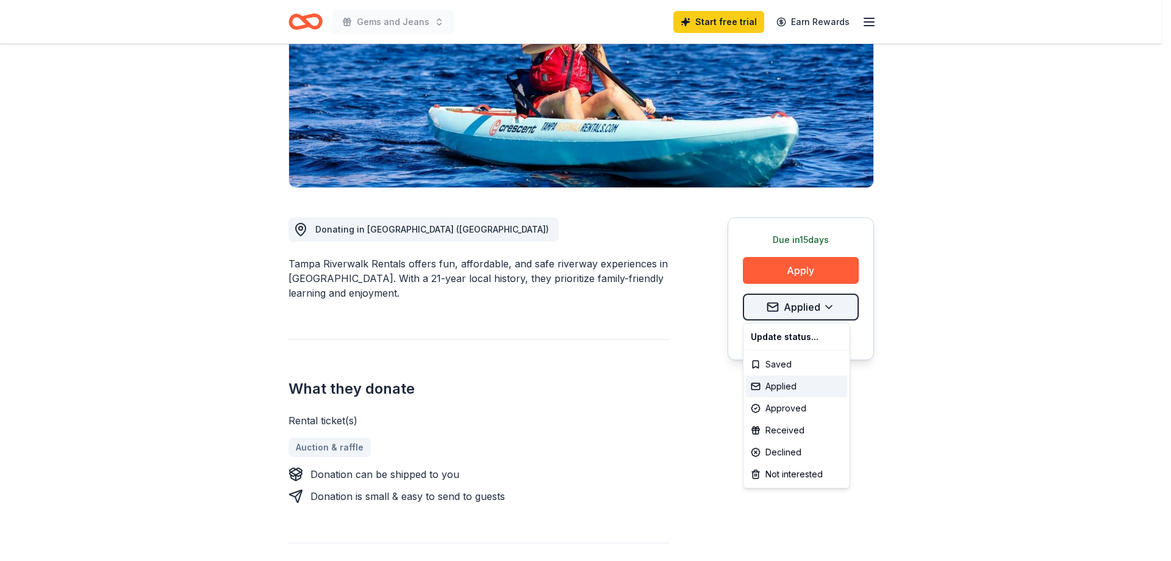
click at [839, 308] on html "Gems and Jeans Start free trial Earn Rewards Due in 15 days Share Tampa Riverwa…" at bounding box center [585, 97] width 1171 height 561
click at [803, 408] on div "Approved" at bounding box center [796, 408] width 101 height 22
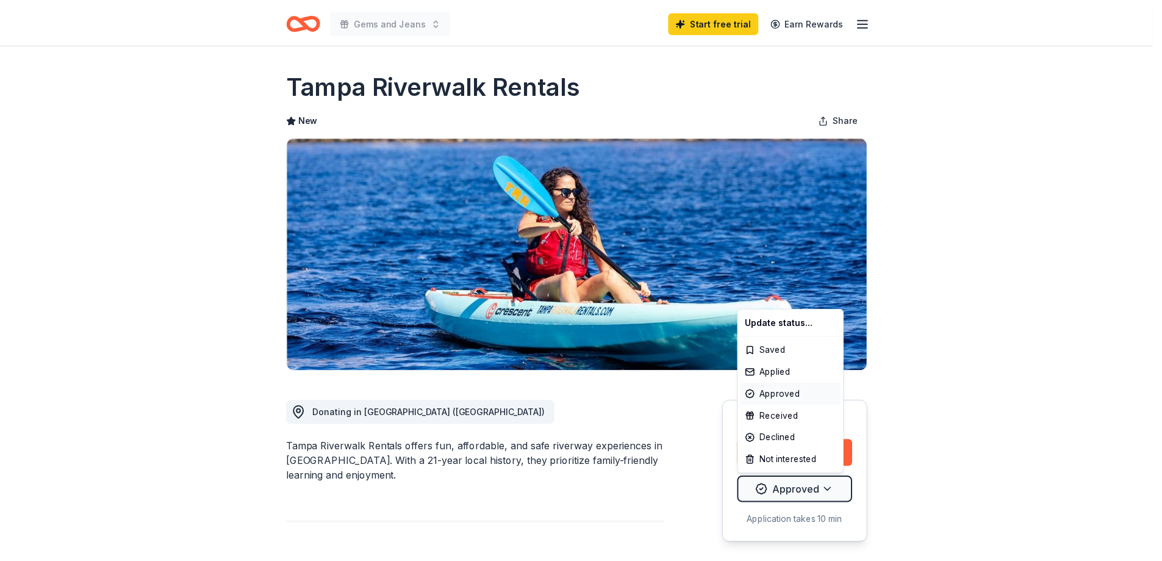
scroll to position [0, 0]
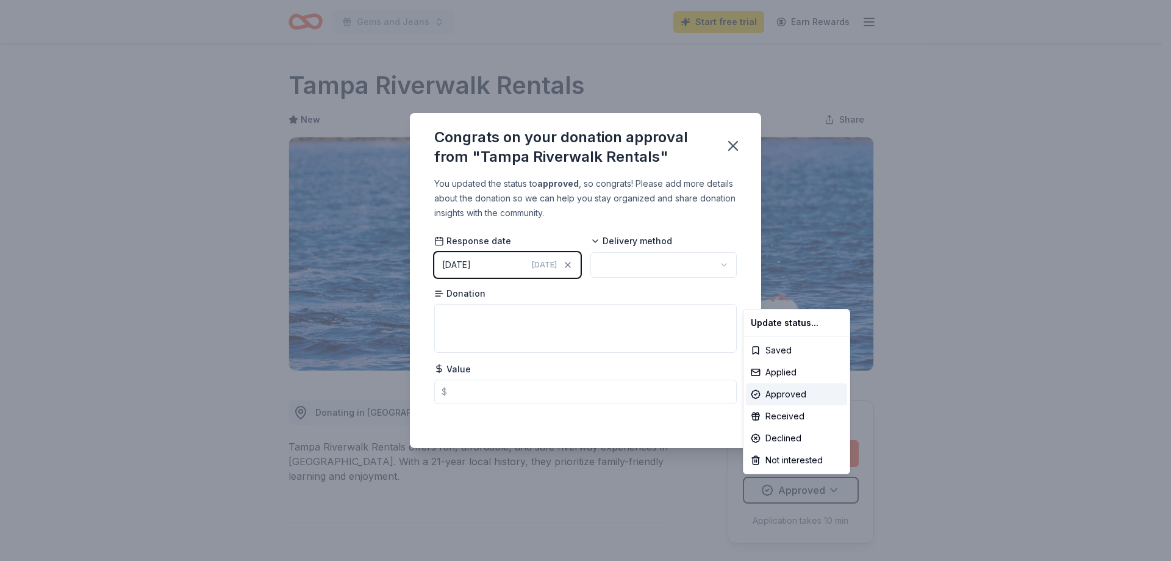
click at [736, 143] on html "Gems and Jeans Start free trial Earn Rewards Due in 15 days Share Tampa Riverwa…" at bounding box center [585, 280] width 1171 height 561
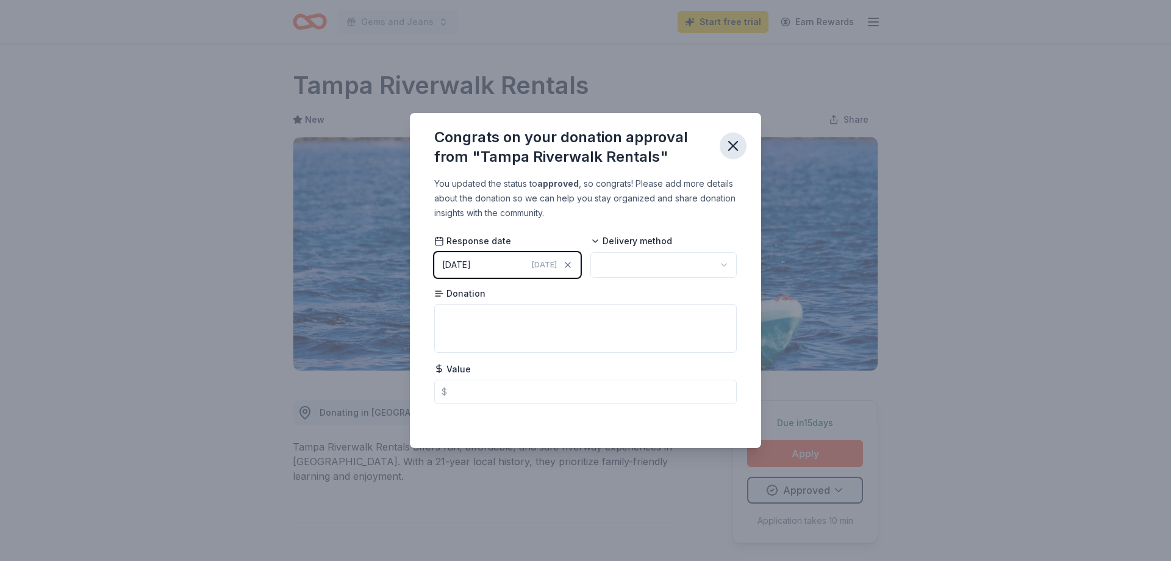
click at [737, 151] on icon "button" at bounding box center [733, 145] width 17 height 17
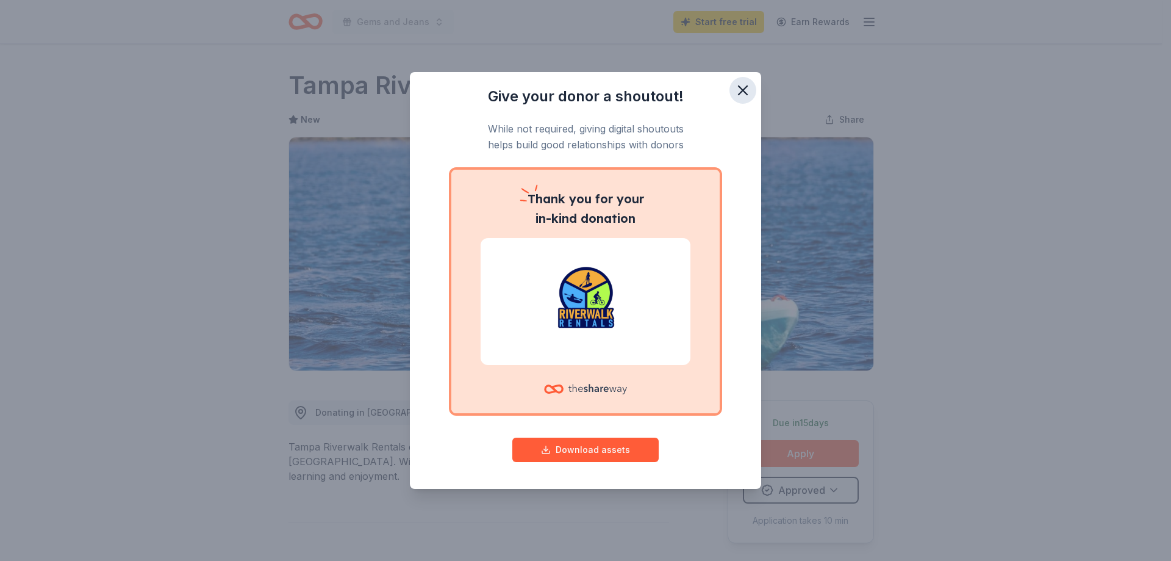
click at [744, 90] on icon "button" at bounding box center [743, 90] width 9 height 9
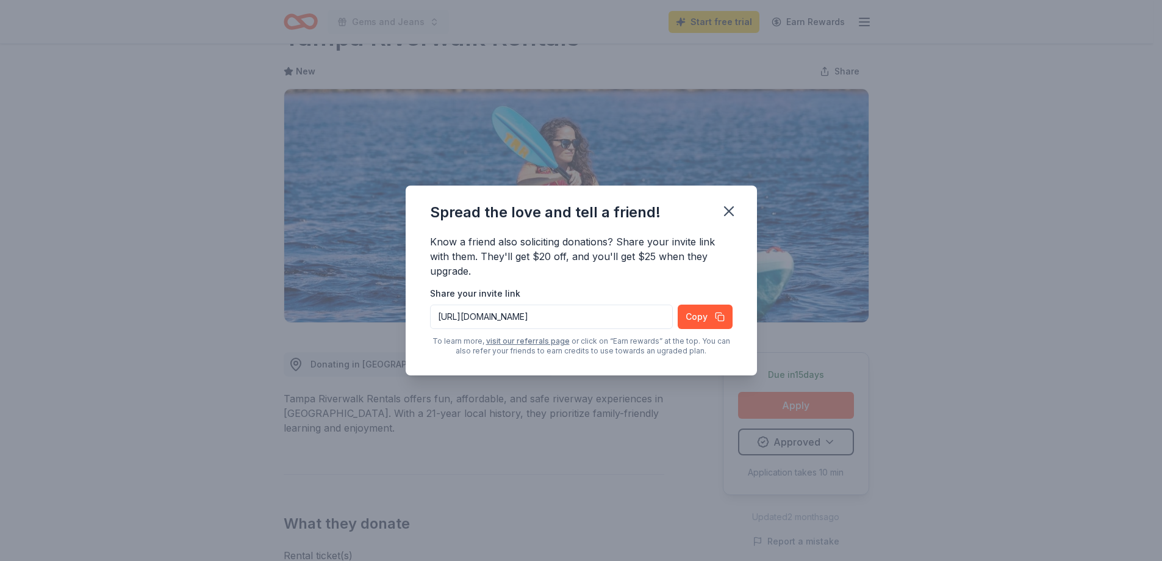
scroll to position [183, 0]
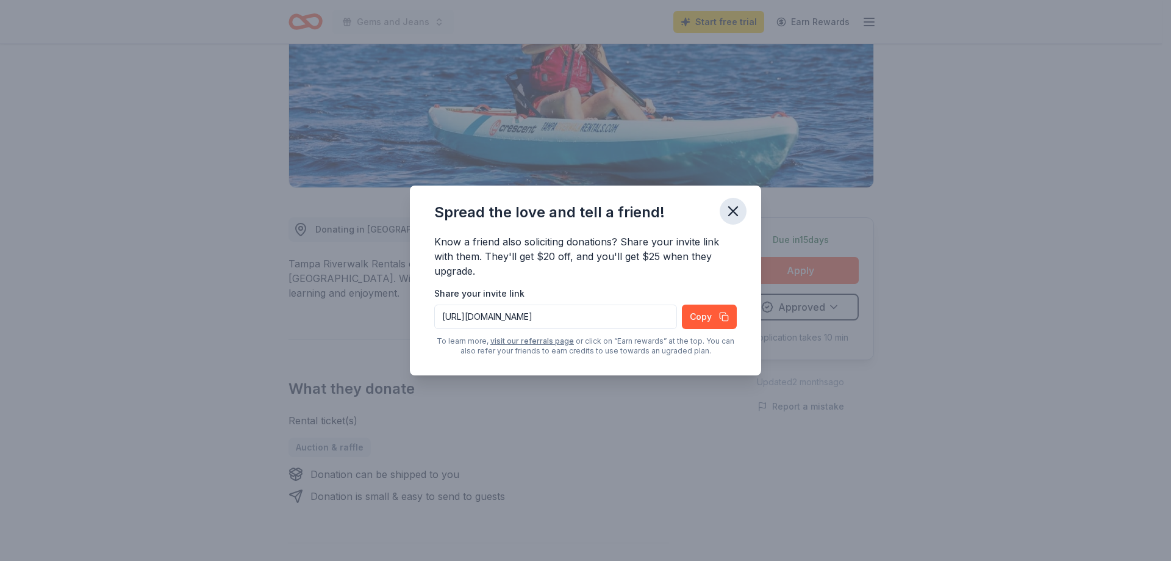
click at [738, 213] on icon "button" at bounding box center [733, 211] width 17 height 17
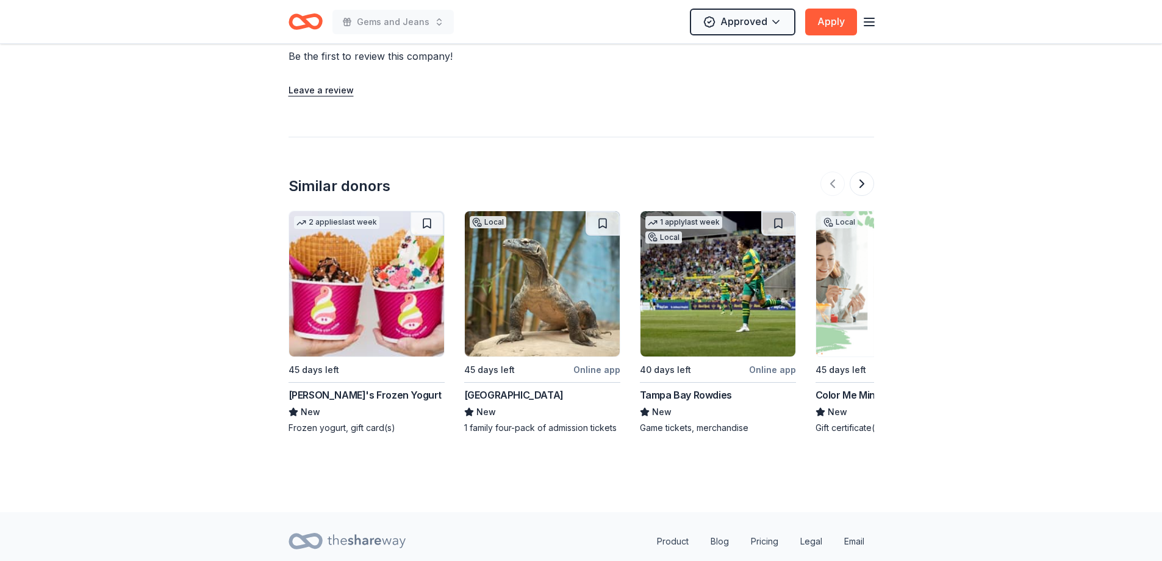
scroll to position [1037, 0]
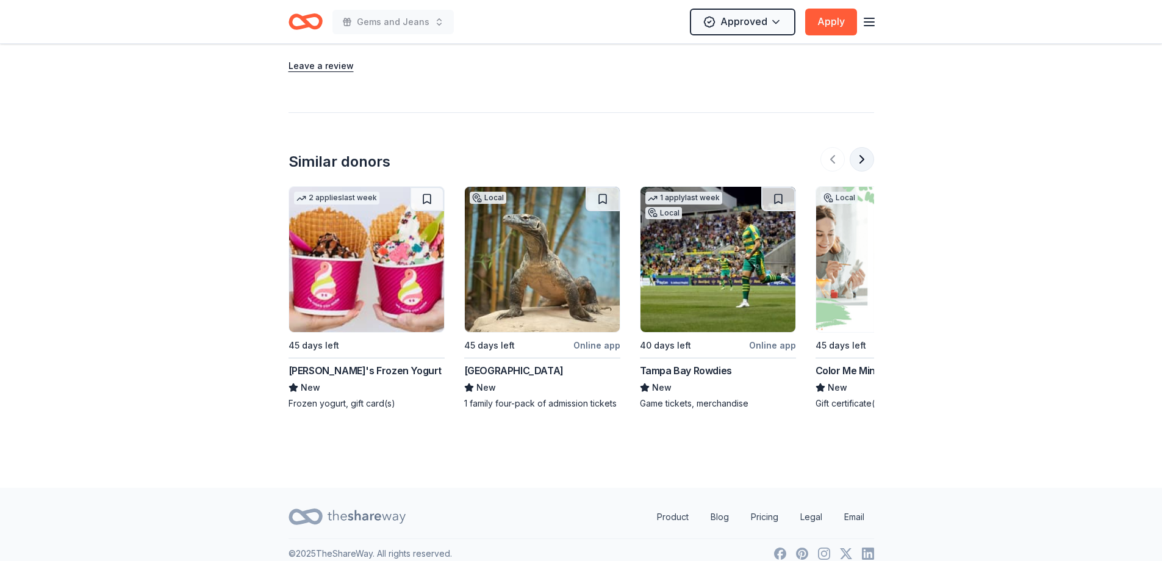
click at [855, 165] on button at bounding box center [862, 159] width 24 height 24
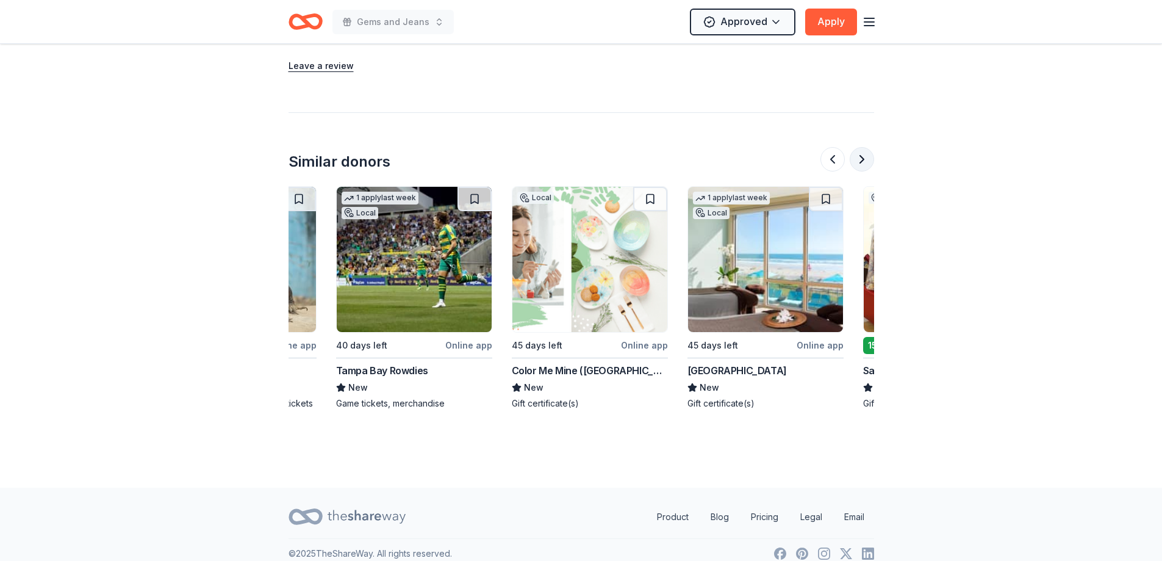
scroll to position [0, 527]
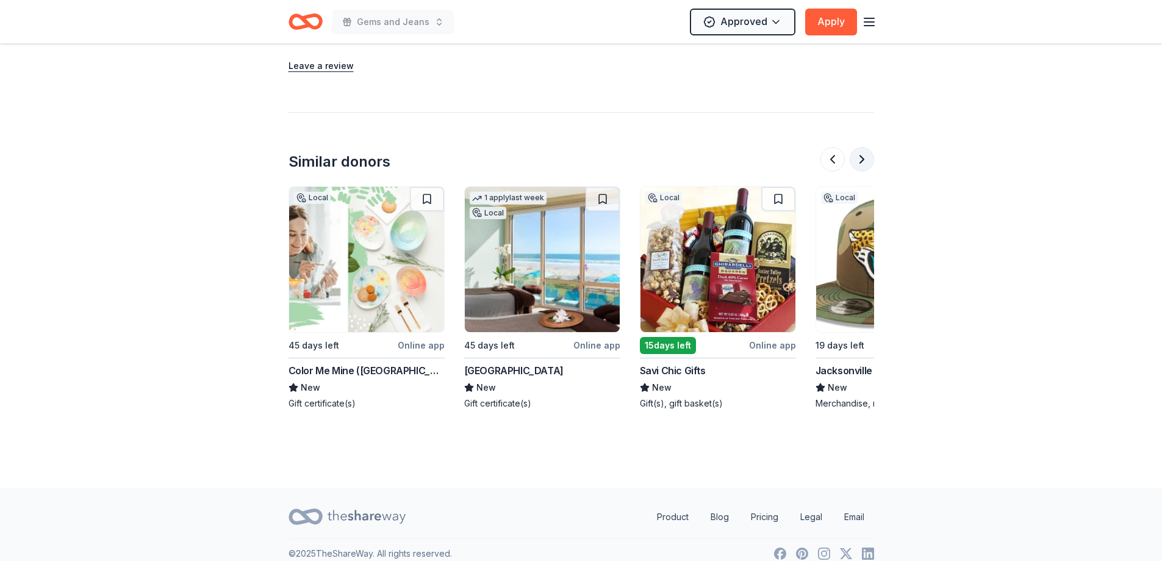
click at [855, 165] on button at bounding box center [862, 159] width 24 height 24
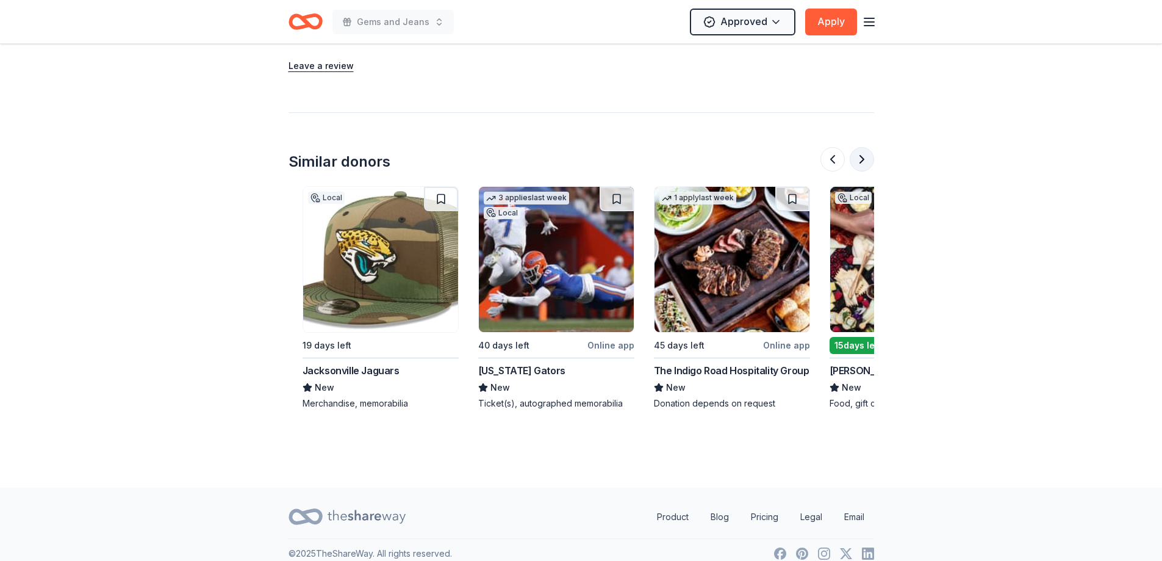
scroll to position [0, 1054]
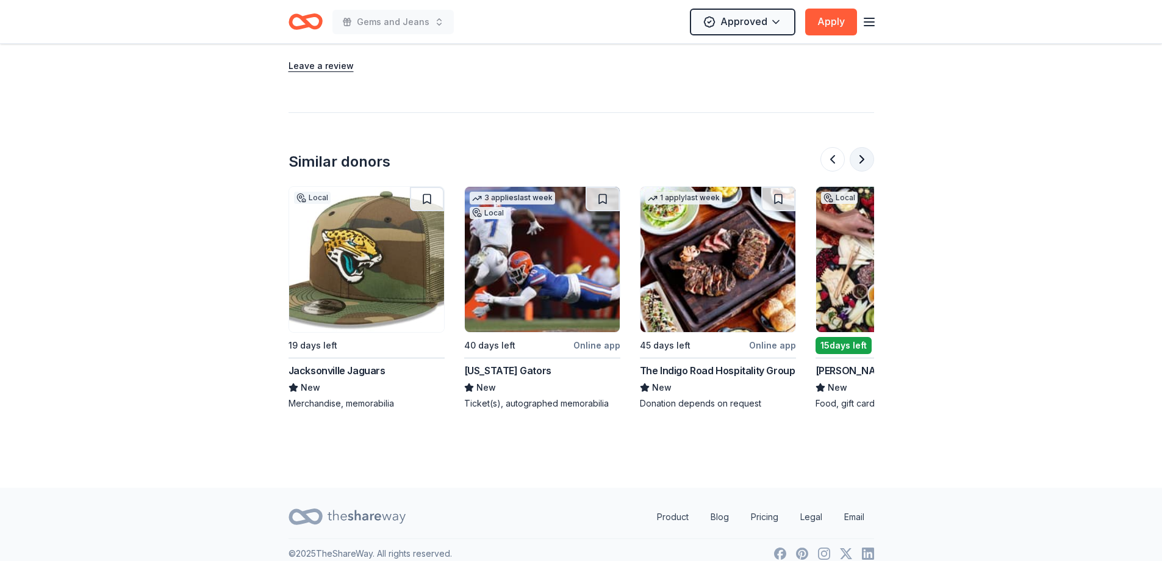
click at [855, 165] on button at bounding box center [862, 159] width 24 height 24
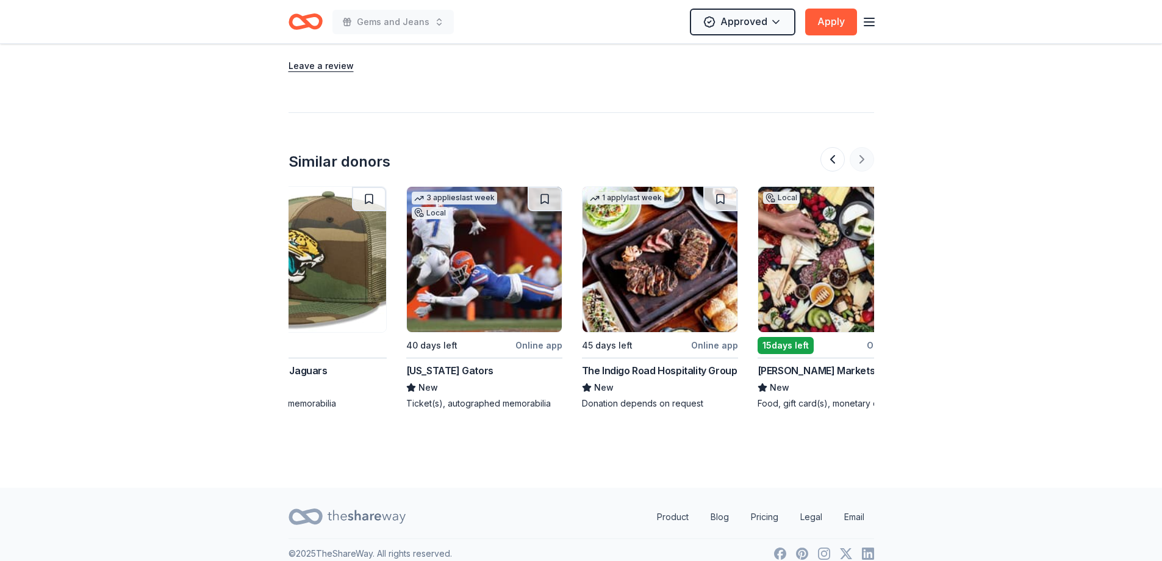
scroll to position [0, 1152]
